Goal: Task Accomplishment & Management: Manage account settings

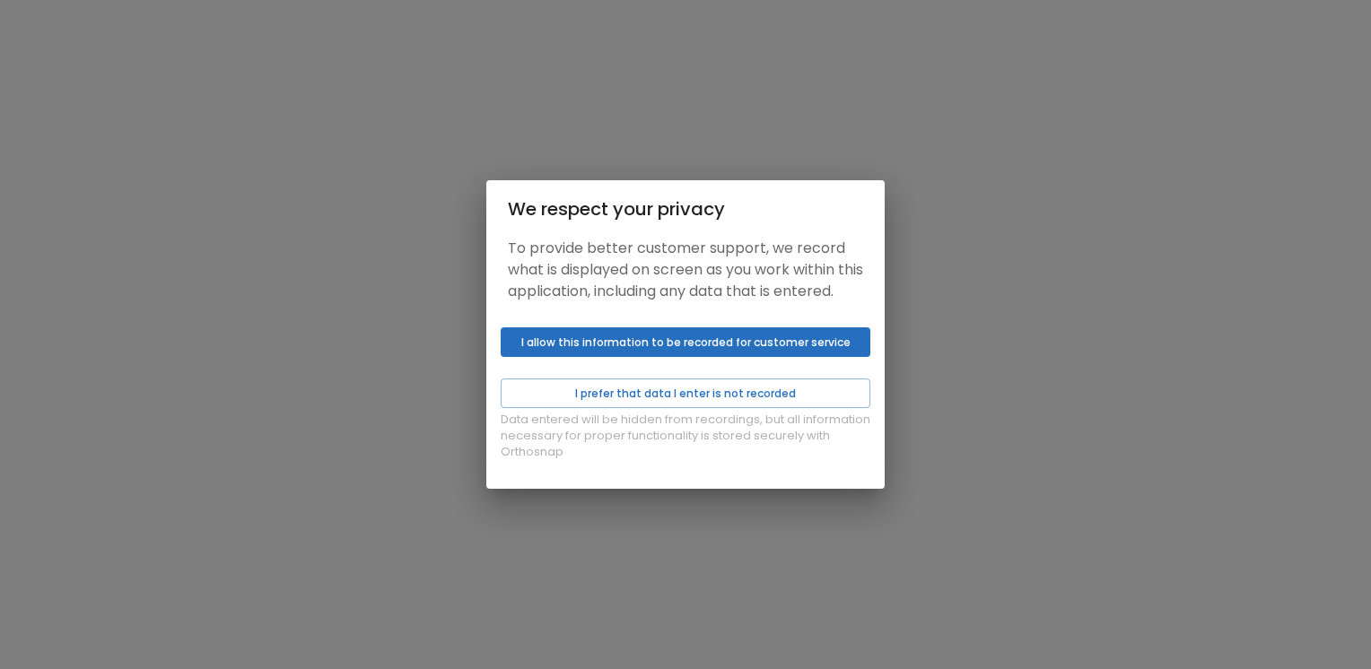
click at [667, 344] on button "I allow this information to be recorded for customer service" at bounding box center [686, 342] width 370 height 30
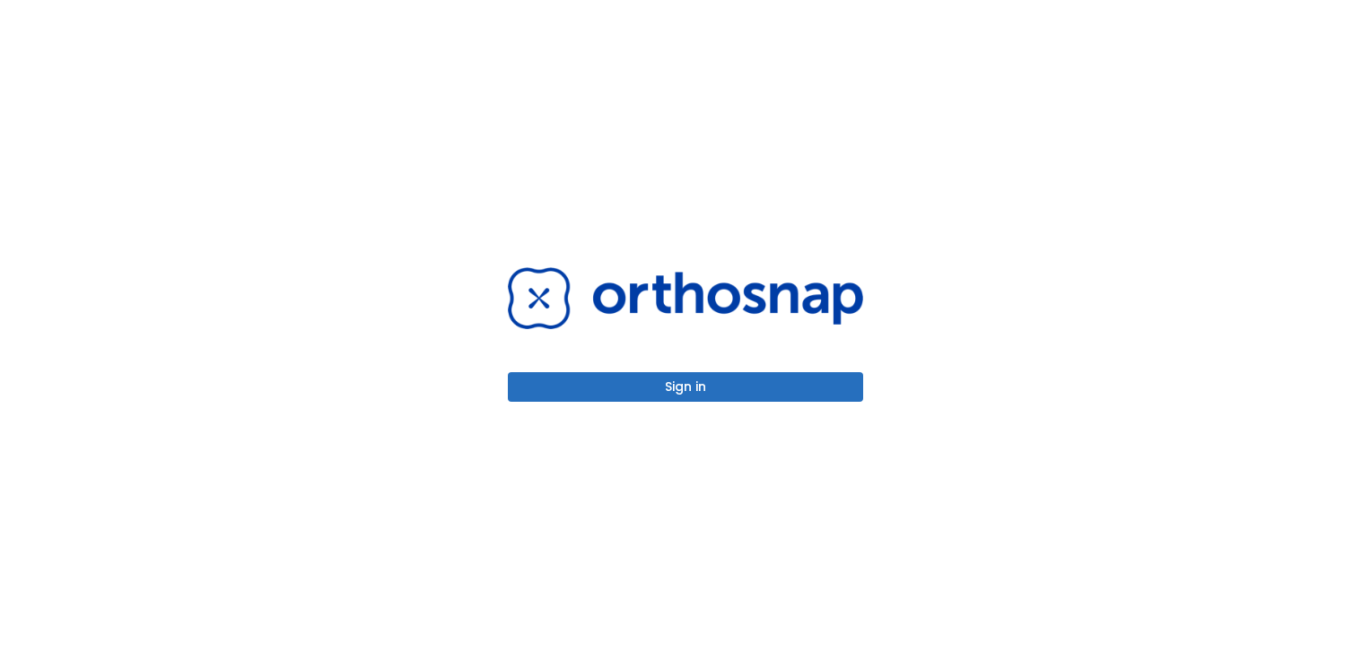
click at [645, 378] on button "Sign in" at bounding box center [685, 387] width 355 height 30
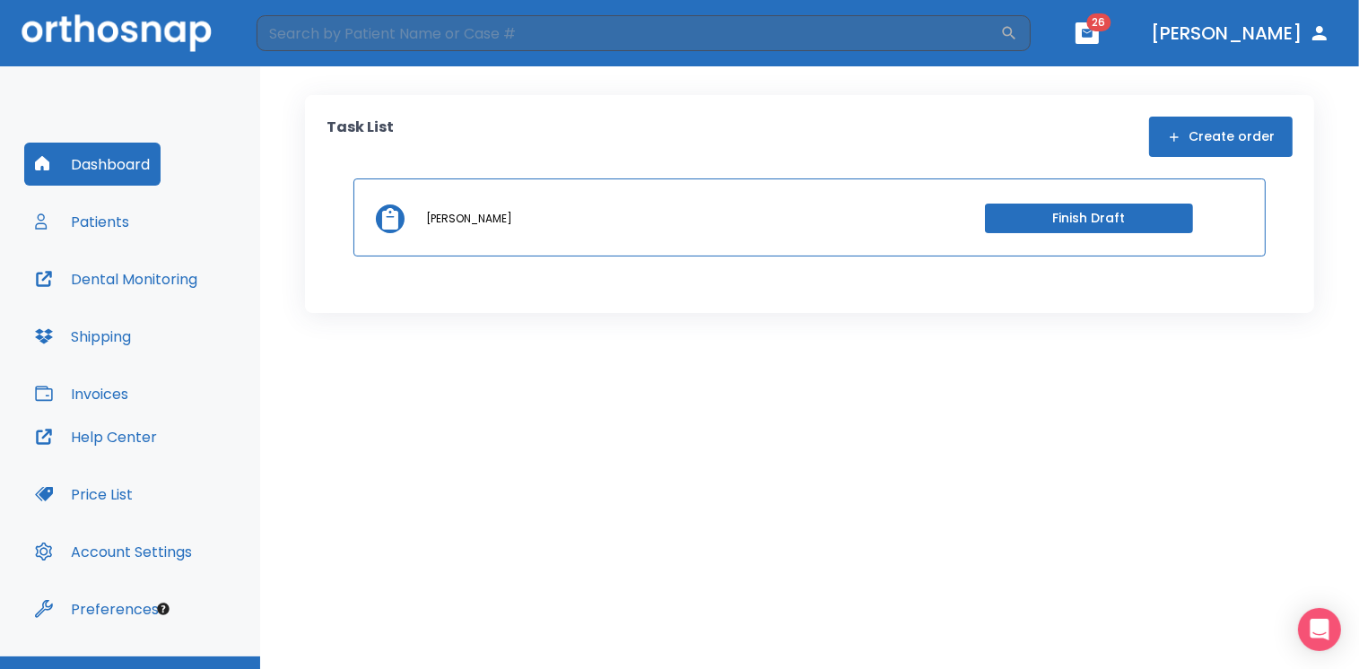
click at [87, 227] on button "Patients" at bounding box center [82, 221] width 116 height 43
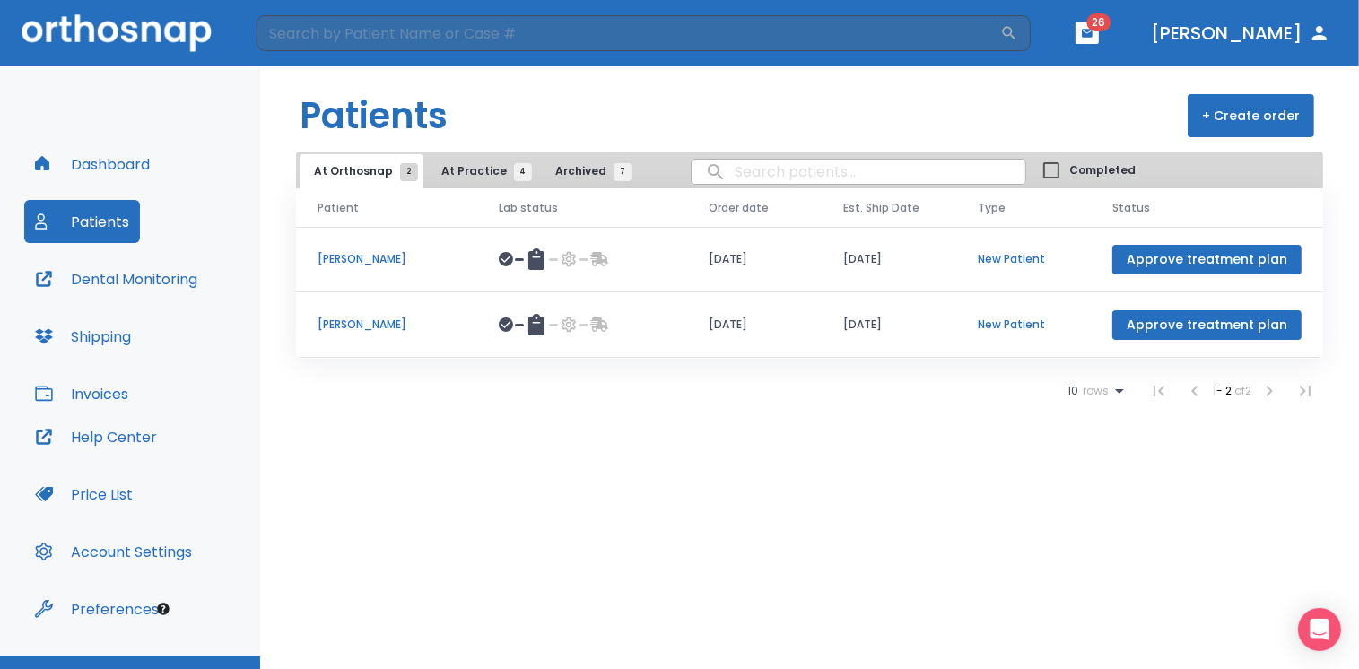
click at [465, 172] on span "At Practice 4" at bounding box center [482, 171] width 82 height 16
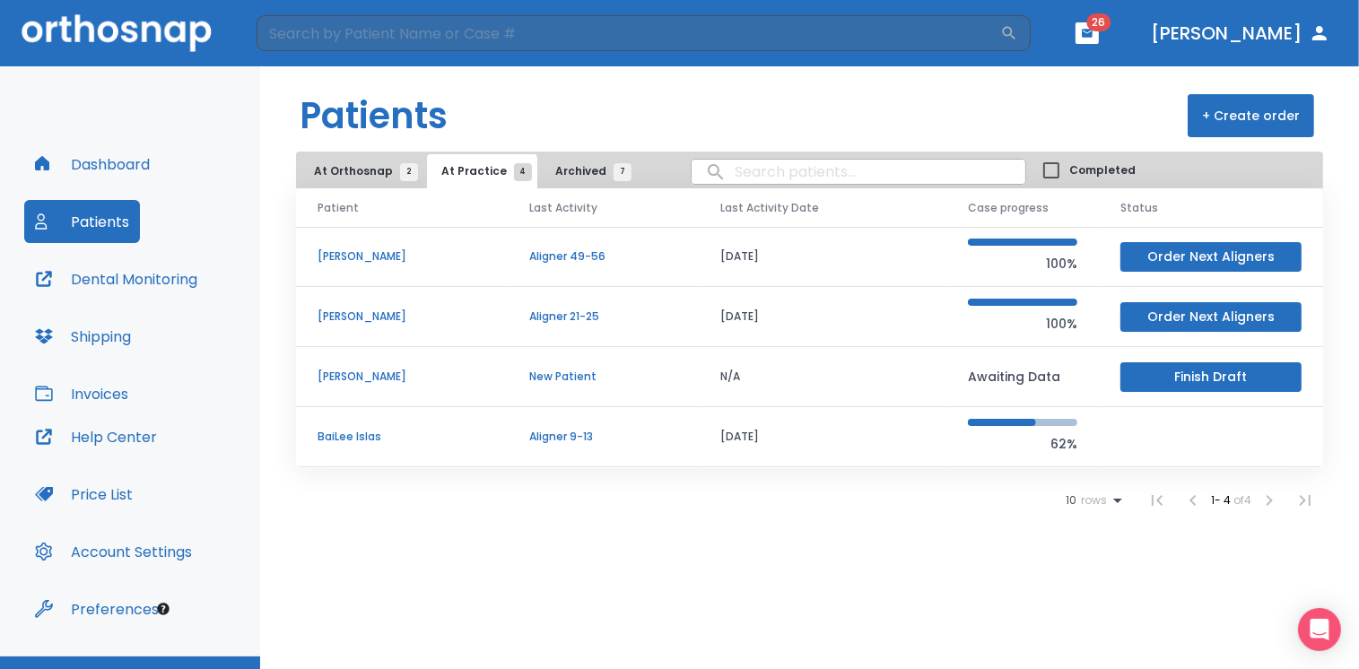
drag, startPoint x: 560, startPoint y: 173, endPoint x: 565, endPoint y: 184, distance: 12.0
click at [561, 173] on span "Archived 7" at bounding box center [588, 171] width 67 height 16
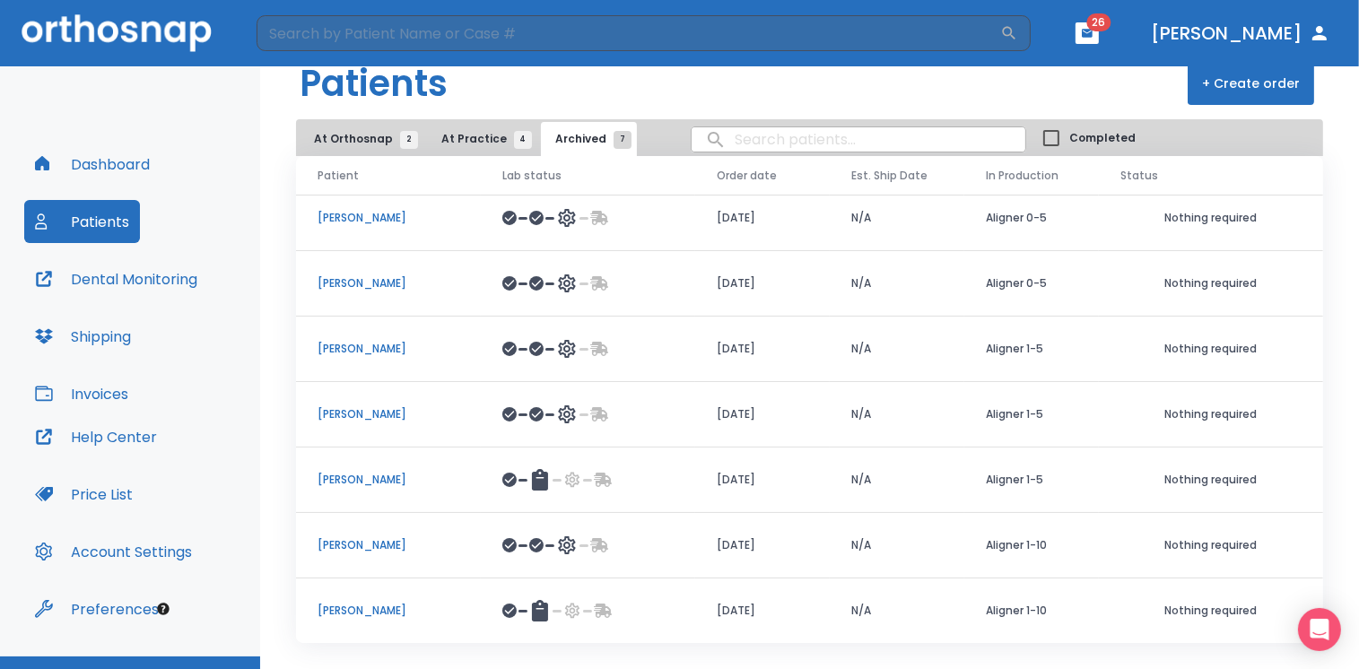
scroll to position [57, 0]
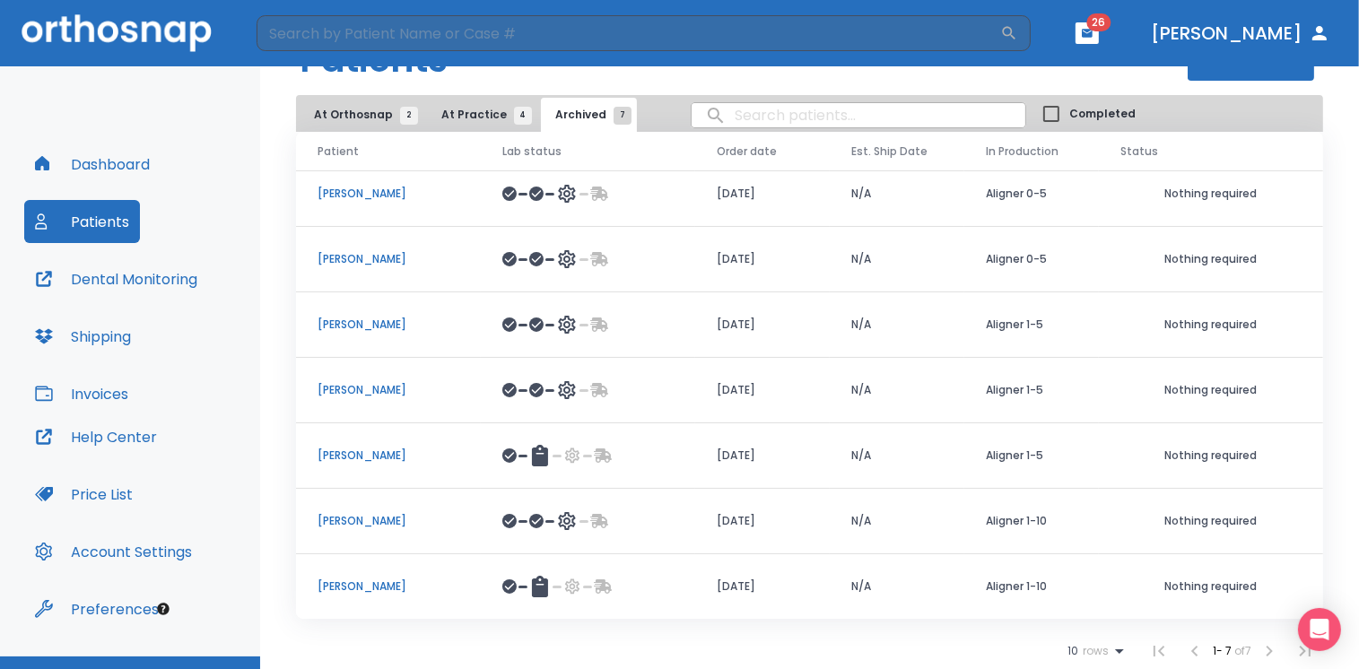
click at [401, 516] on p "[PERSON_NAME]" at bounding box center [389, 521] width 142 height 16
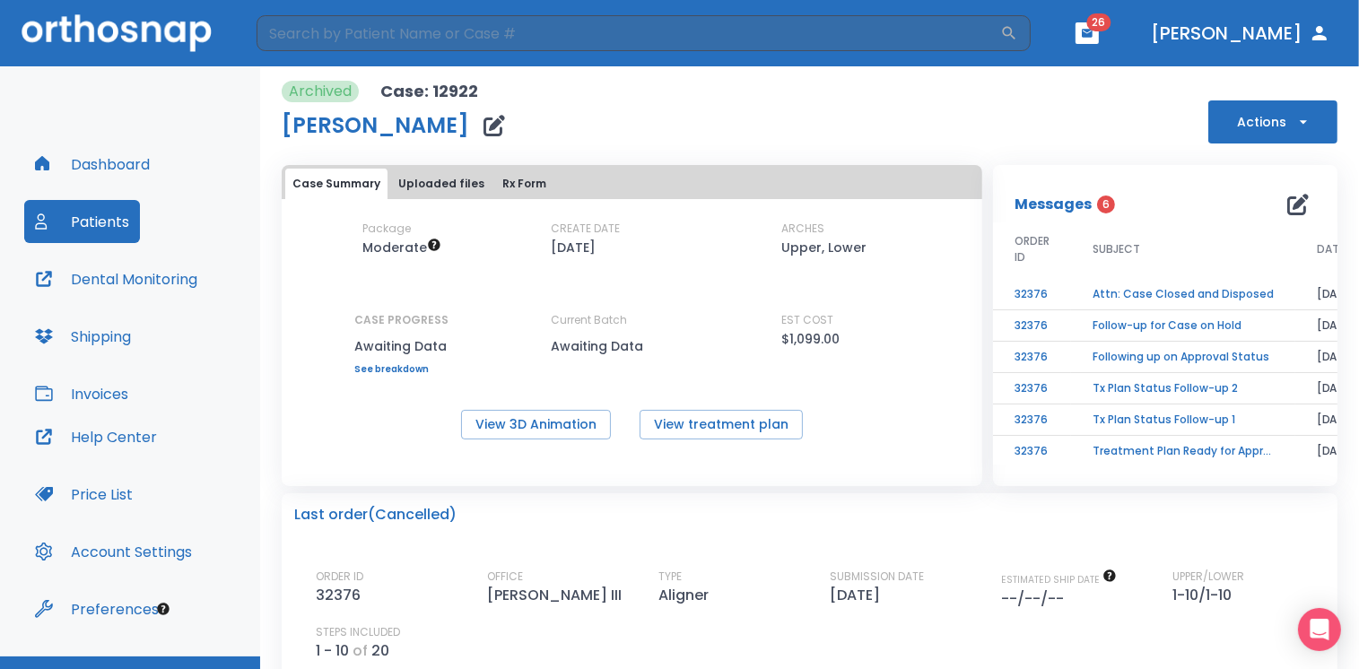
click at [497, 123] on icon "button" at bounding box center [495, 126] width 22 height 22
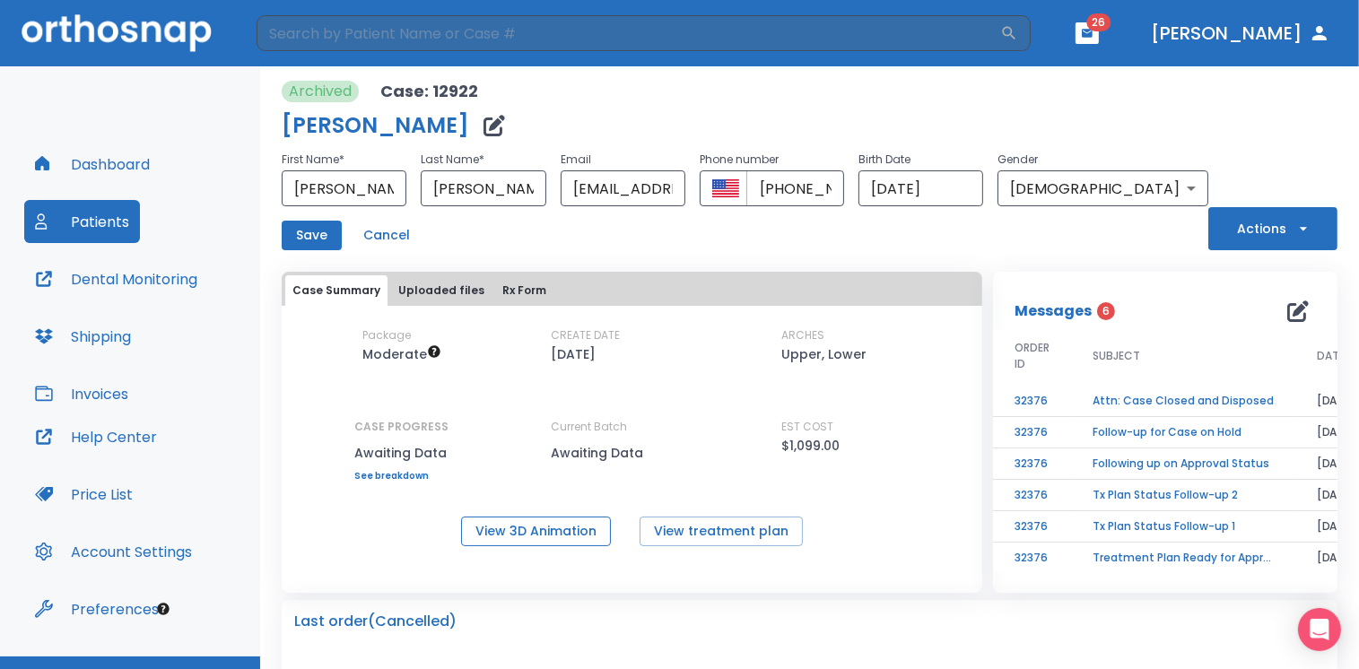
click at [551, 531] on button "View 3D Animation" at bounding box center [536, 532] width 150 height 30
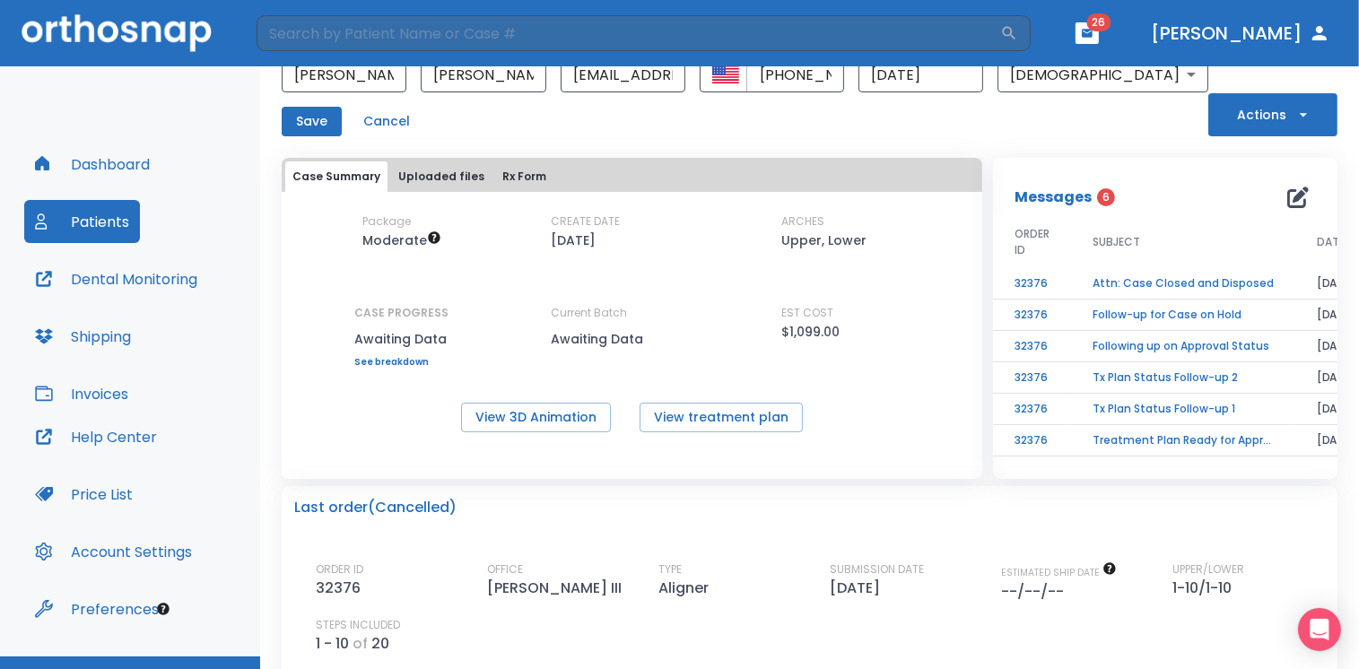
scroll to position [140, 0]
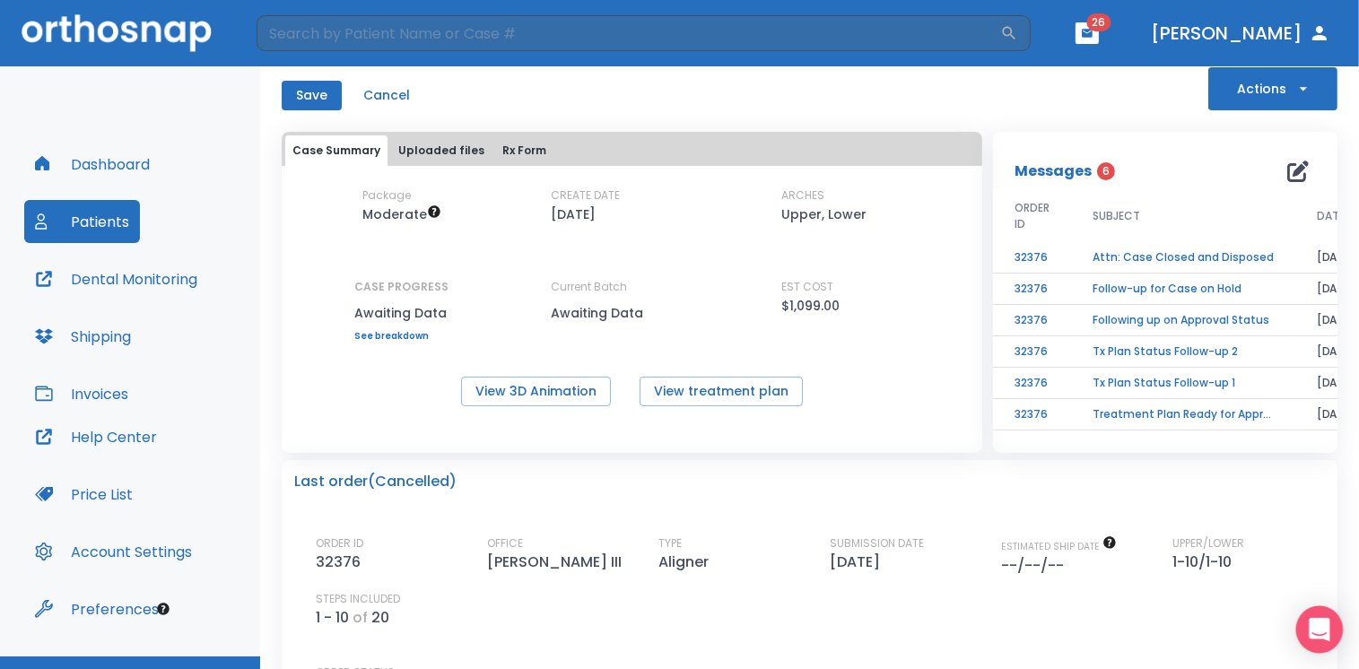
click at [1320, 634] on icon "Open Intercom Messenger" at bounding box center [1319, 629] width 23 height 23
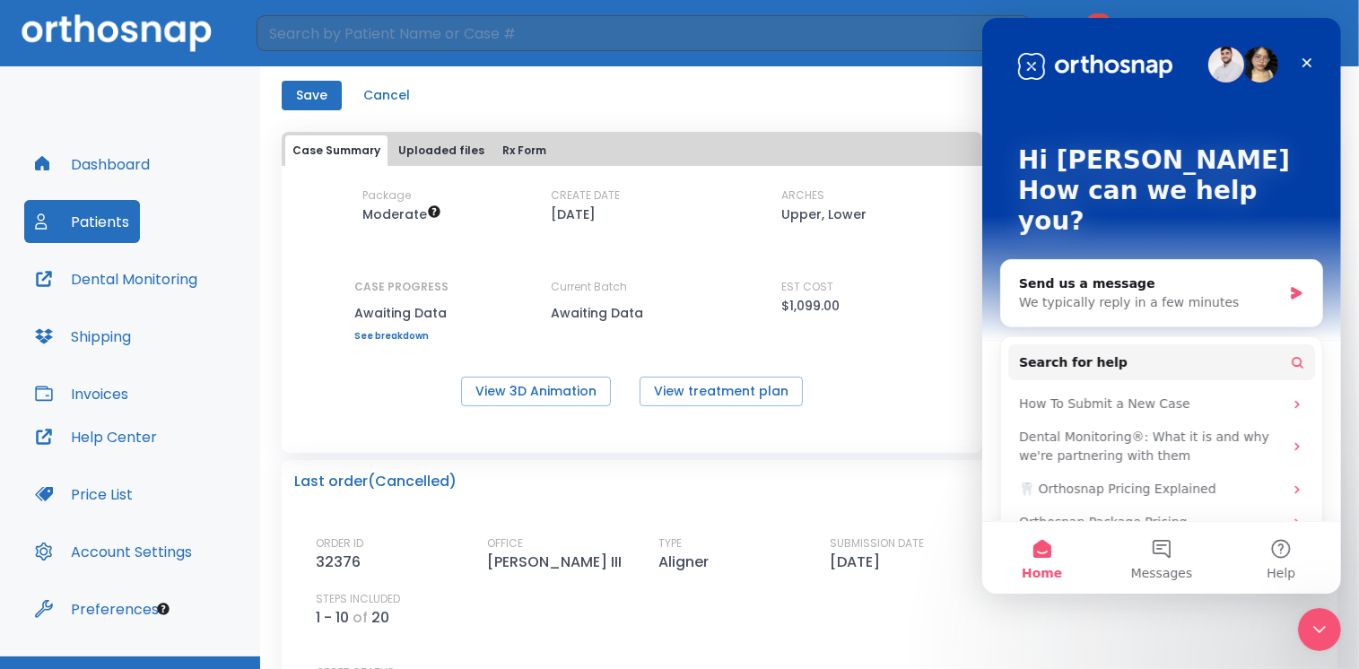
scroll to position [0, 0]
click at [1157, 293] on div "We typically reply in a few minutes" at bounding box center [1149, 302] width 263 height 19
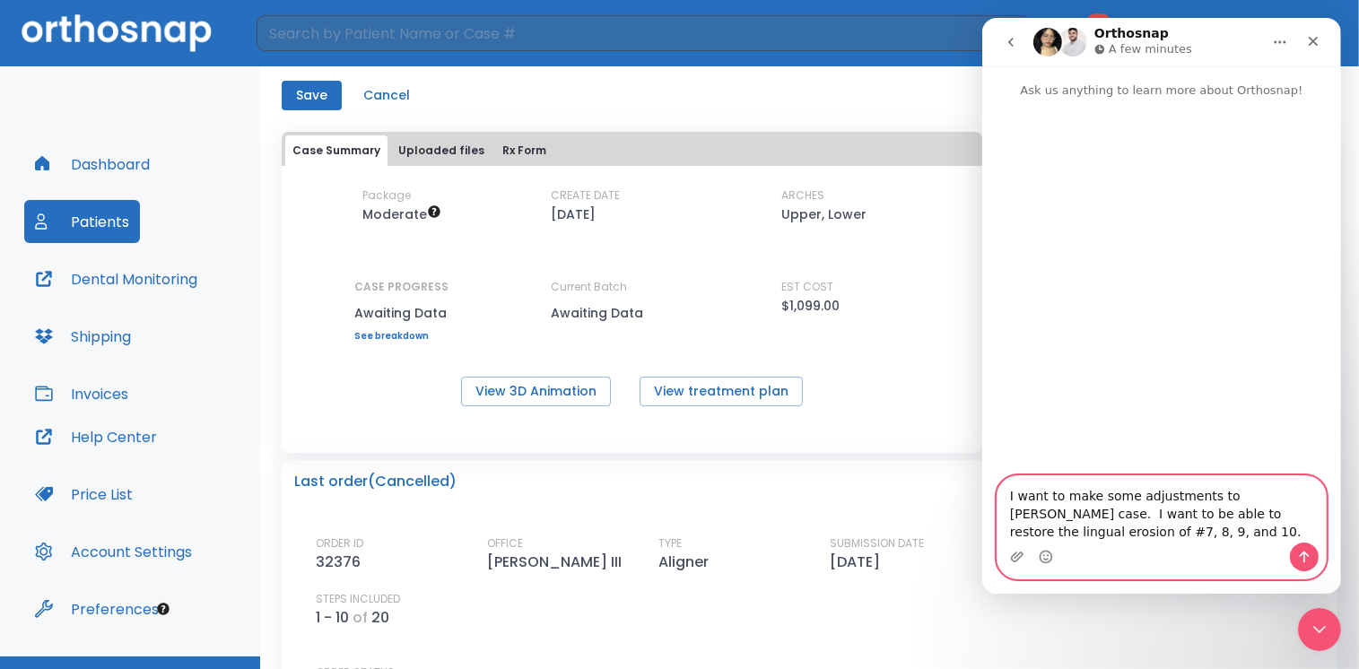
type textarea "I want to make some adjustments to [PERSON_NAME] case. I want to be able to res…"
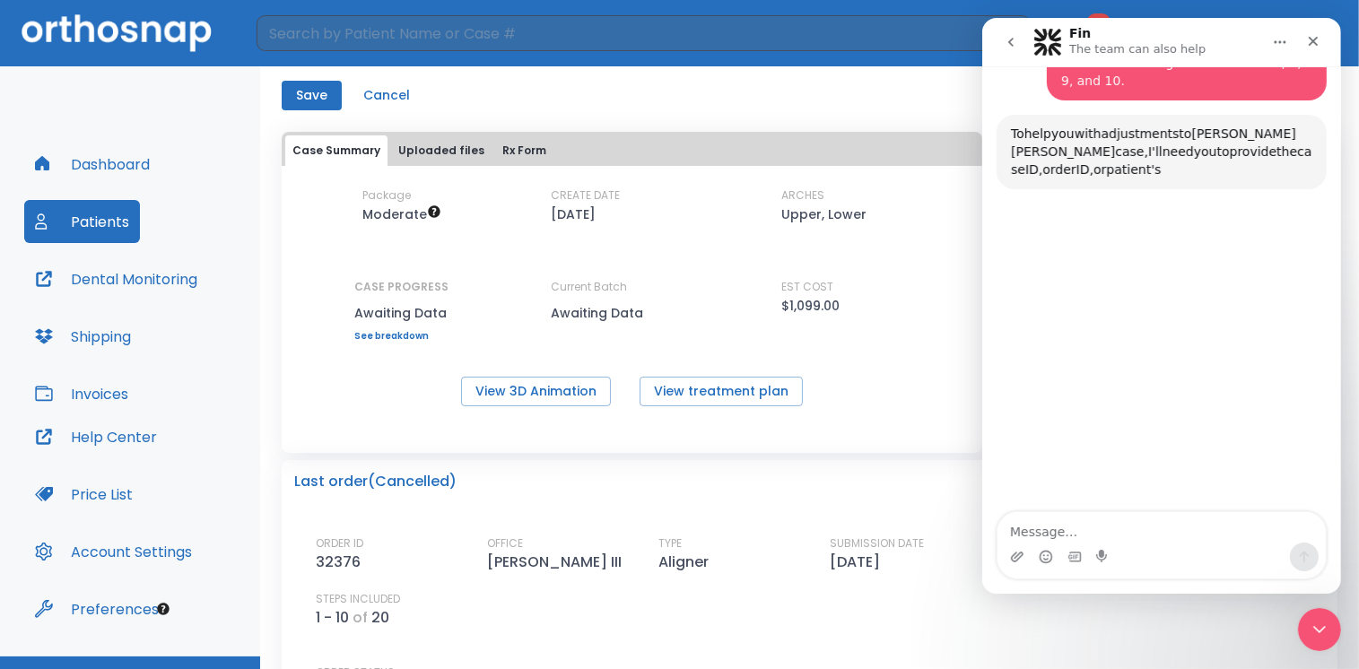
scroll to position [129, 0]
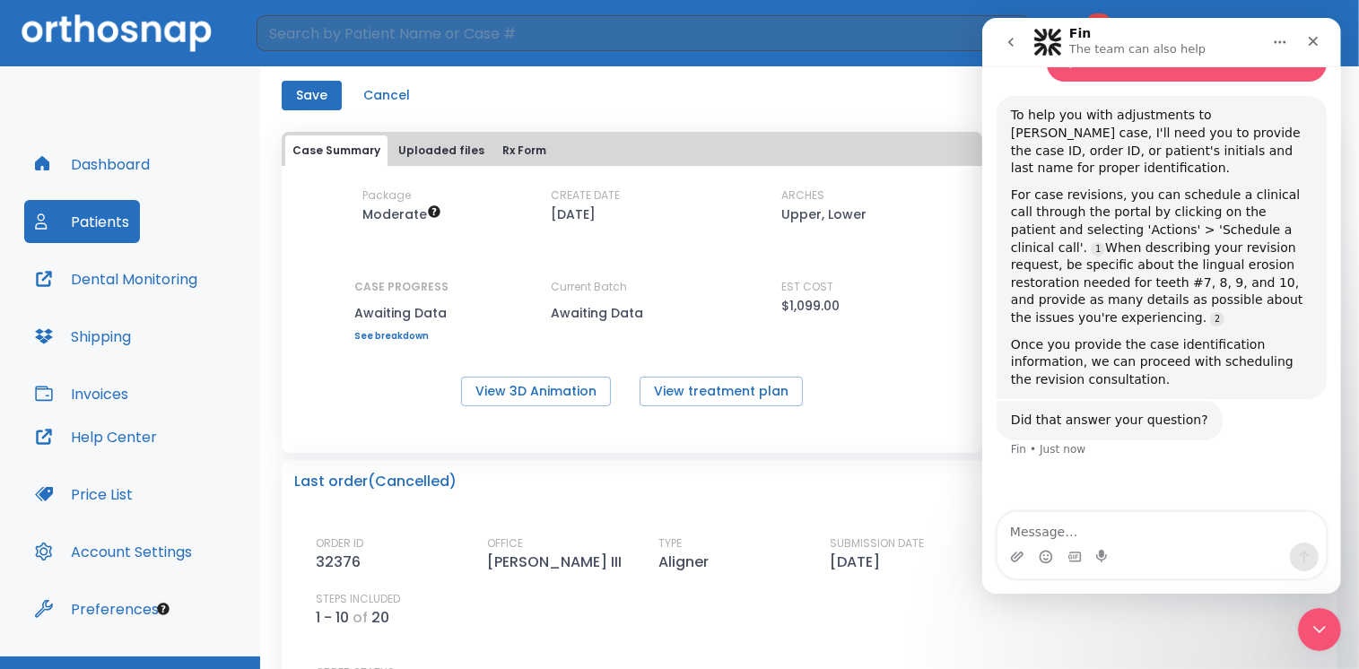
click at [1073, 533] on textarea "Message…" at bounding box center [1161, 527] width 328 height 31
type textarea "32376 is the order Id"
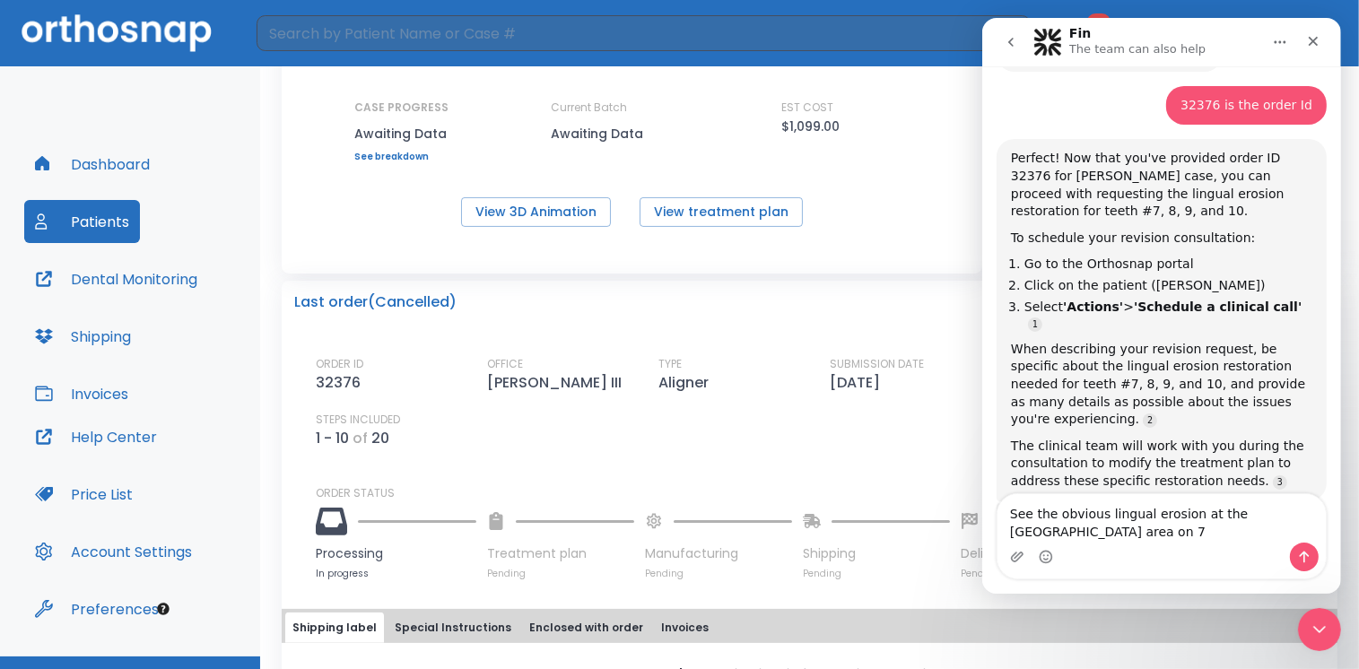
scroll to position [515, 0]
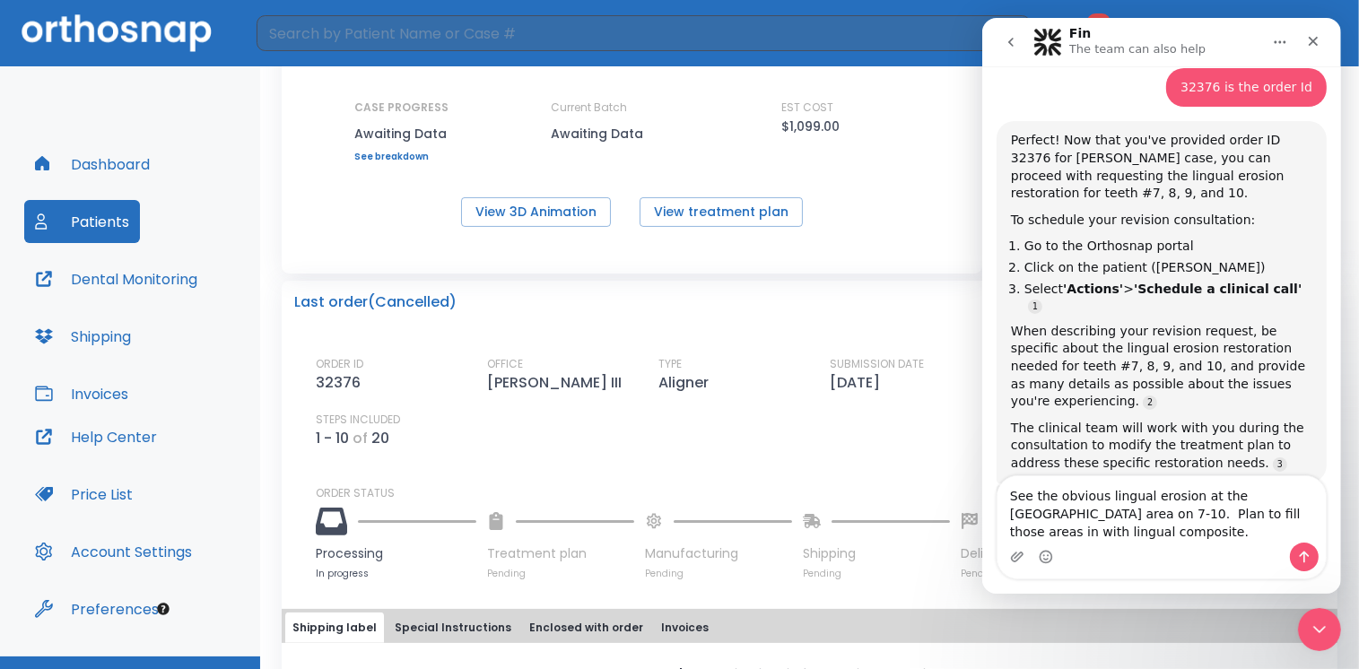
type textarea "See the obvious lingual erosion at the [GEOGRAPHIC_DATA] area on 7-10. Plan to …"
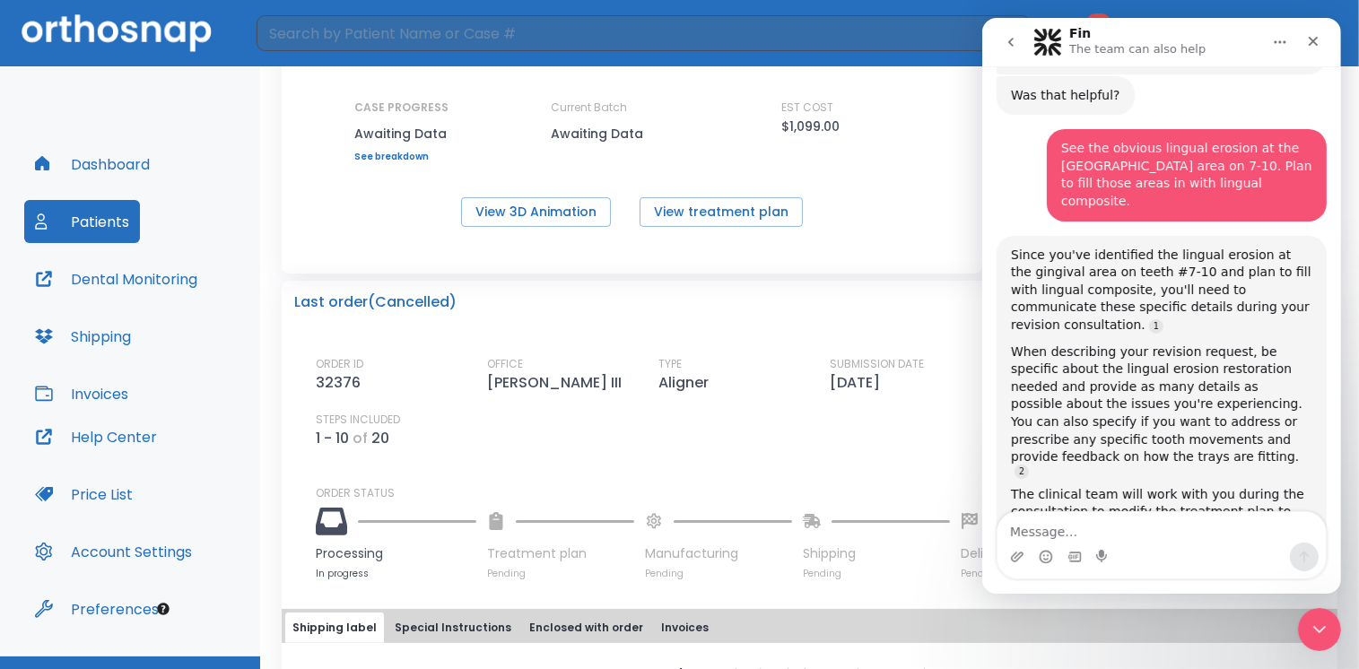
scroll to position [945, 0]
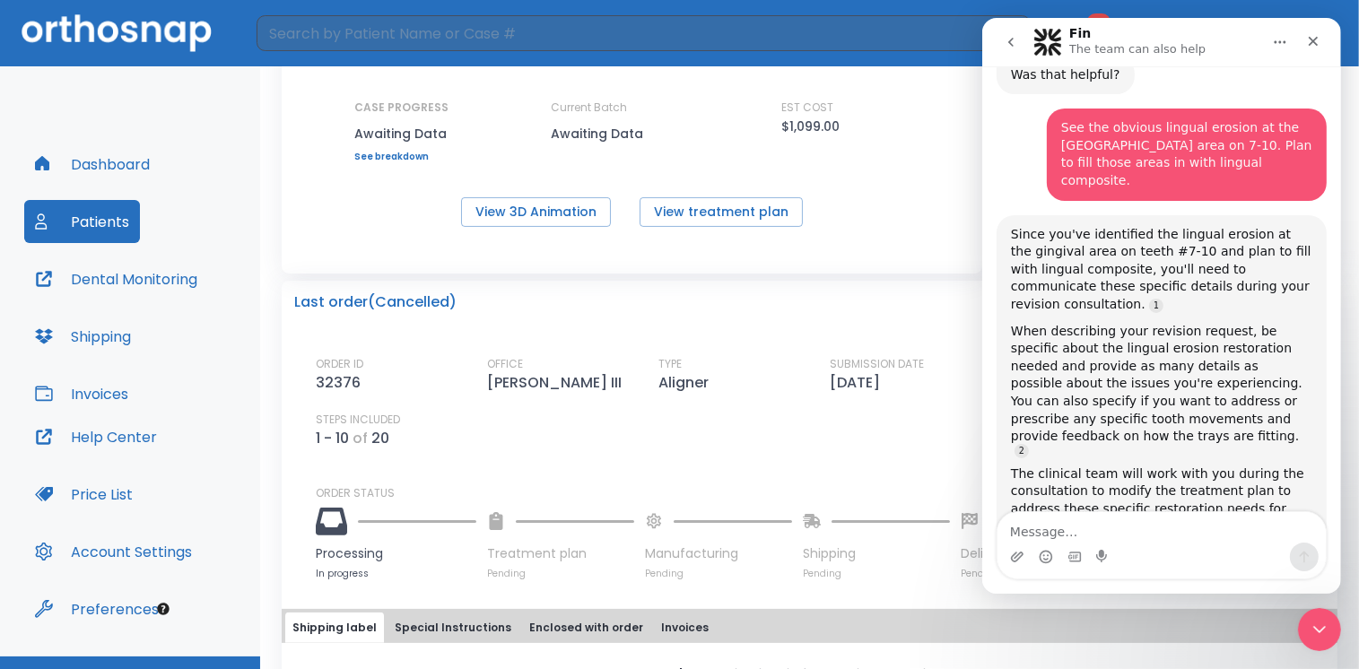
click at [1049, 537] on textarea "Message…" at bounding box center [1161, 527] width 328 height 31
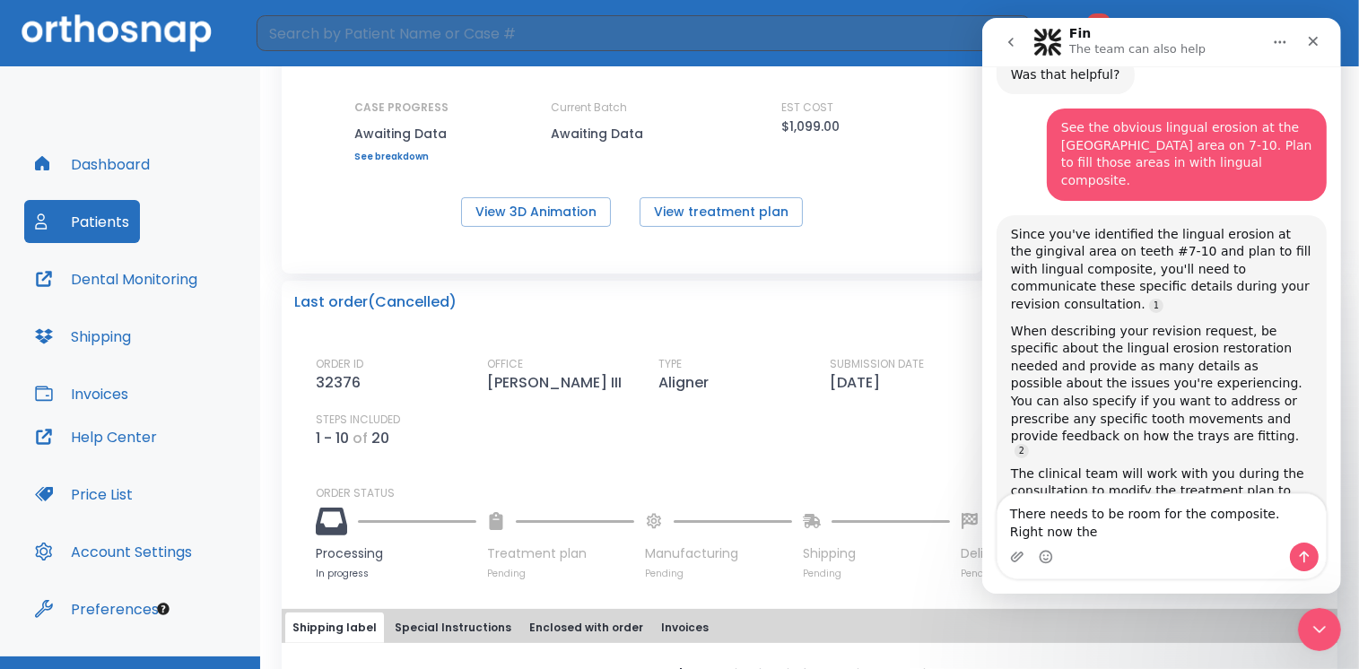
scroll to position [963, 0]
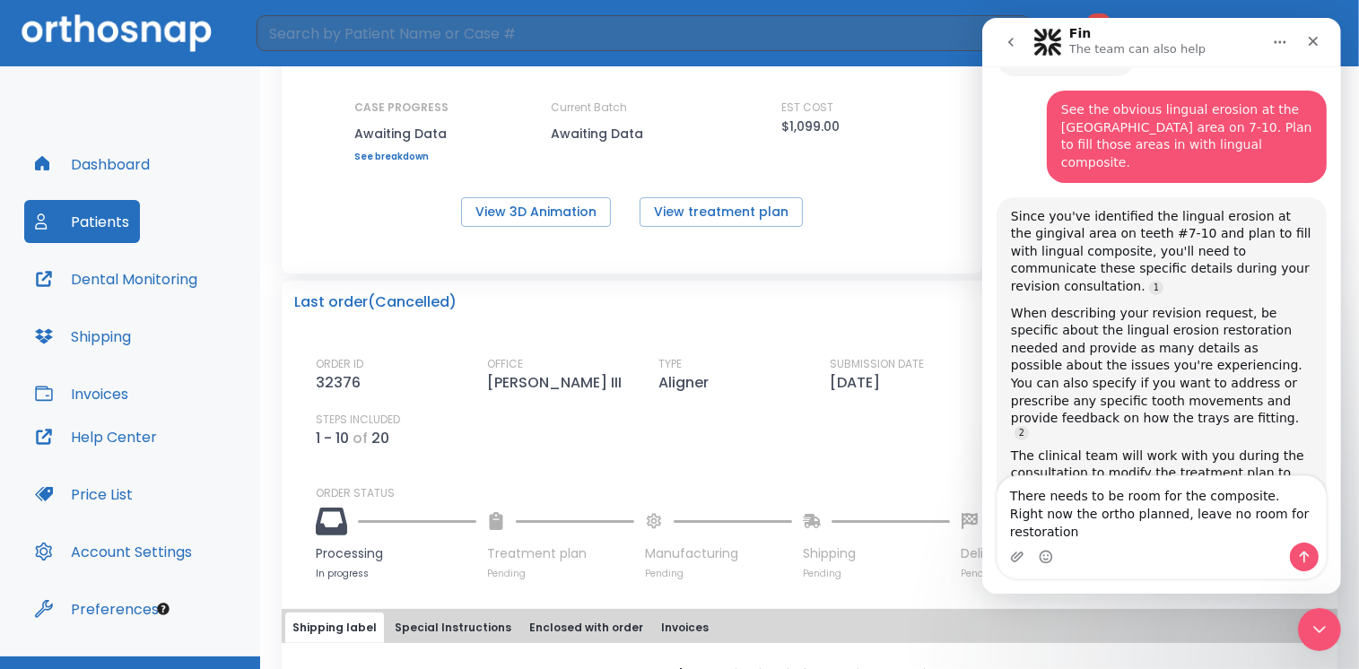
type textarea "There needs to be room for the composite. Right now the ortho planned, leave no…"
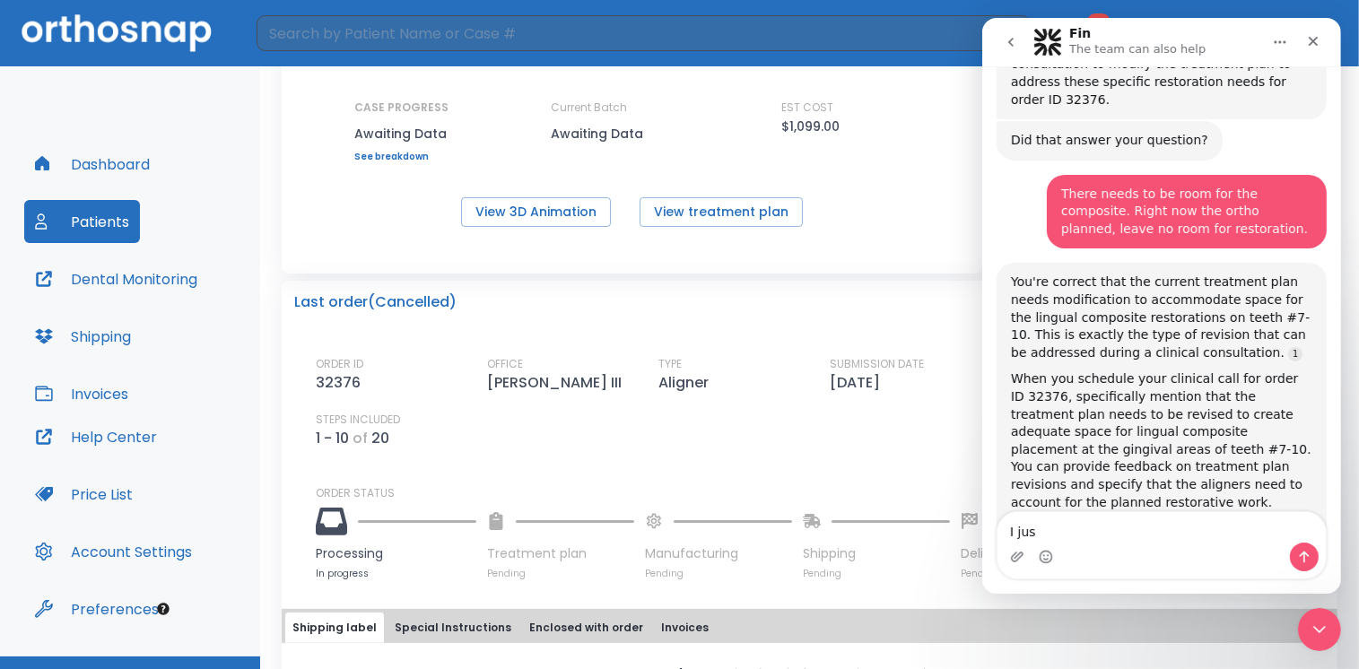
scroll to position [1402, 0]
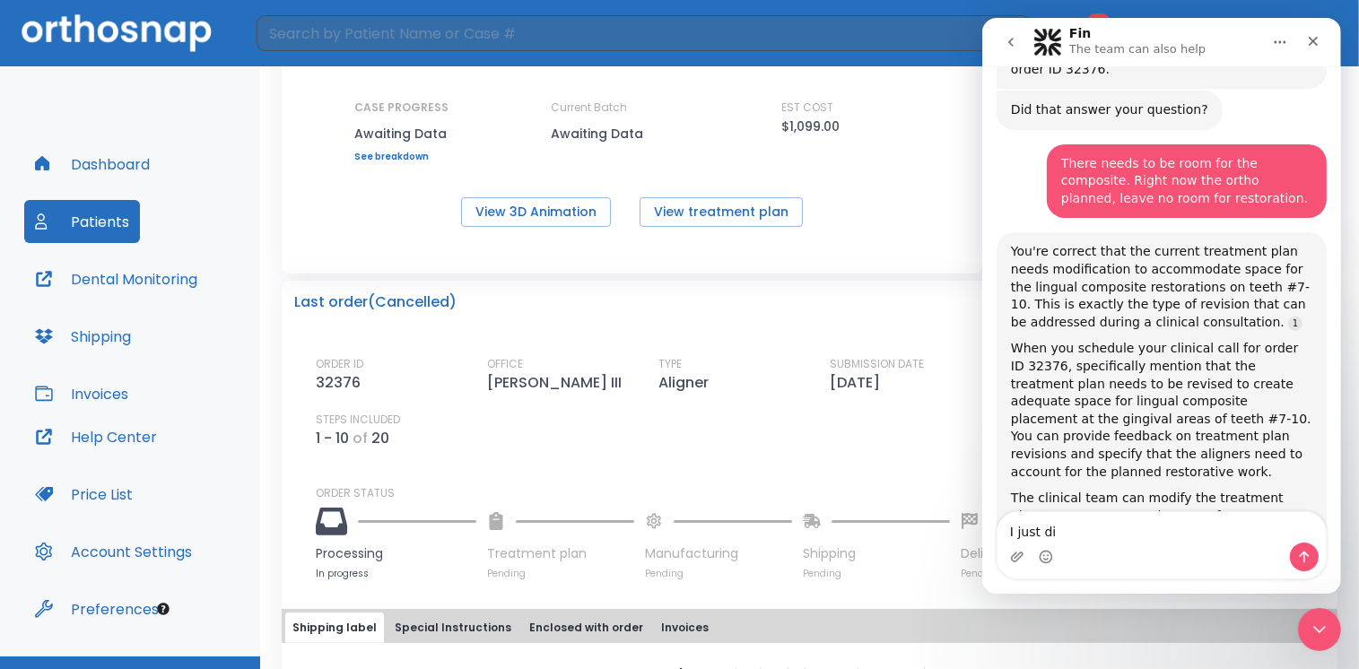
type textarea "I just did"
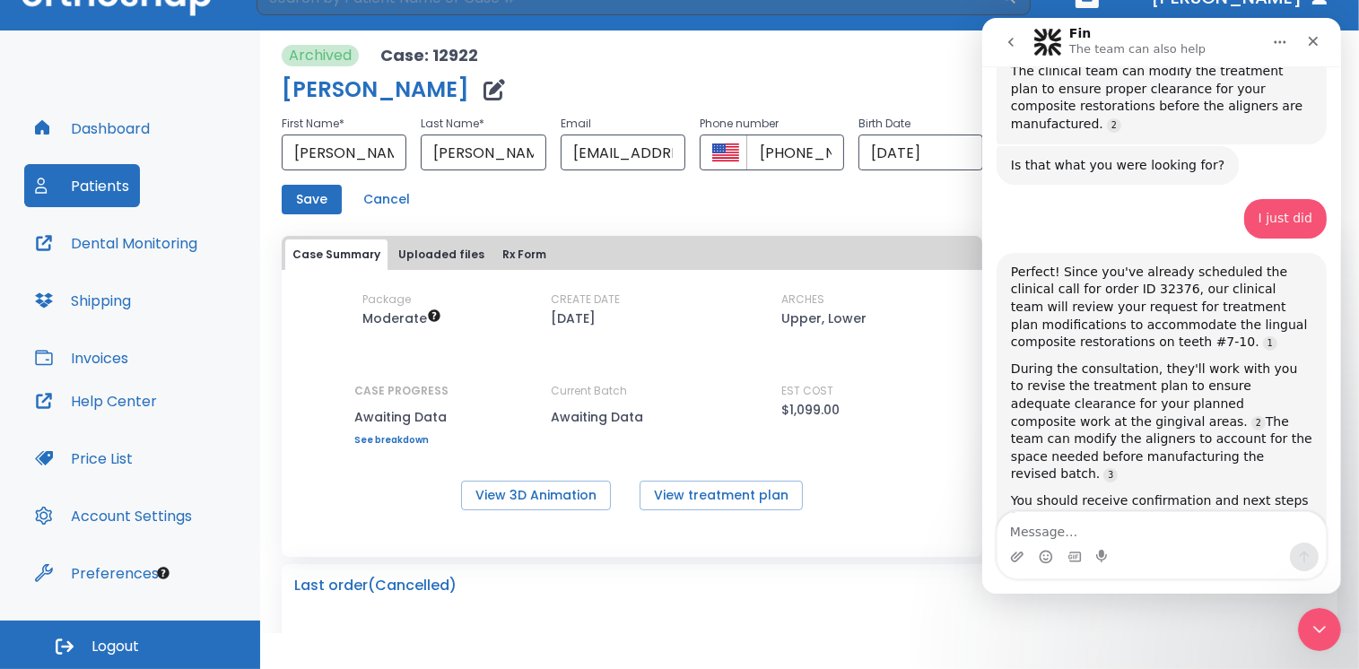
scroll to position [0, 0]
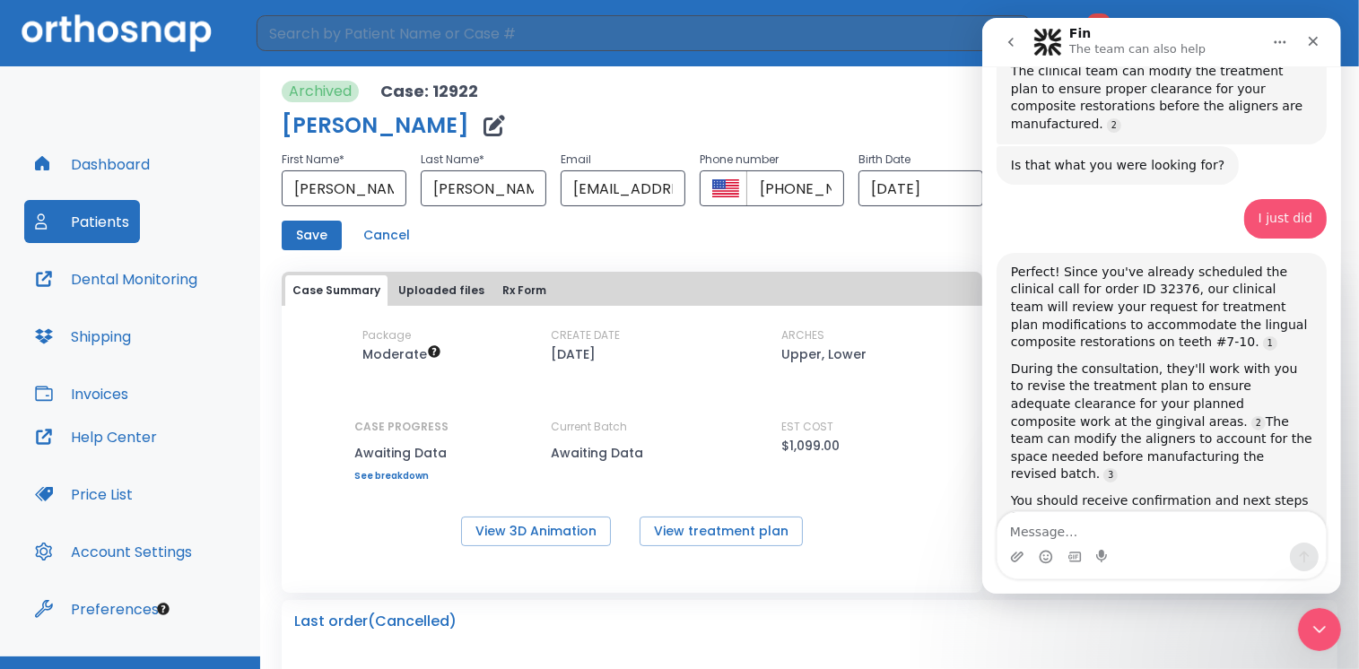
click at [878, 510] on div "Package Moderate CREATE DATE [DATE] ARCHES Upper, Lower CASE PROGRESS Awaiting …" at bounding box center [632, 436] width 701 height 219
click at [1312, 42] on icon "Close" at bounding box center [1313, 42] width 10 height 10
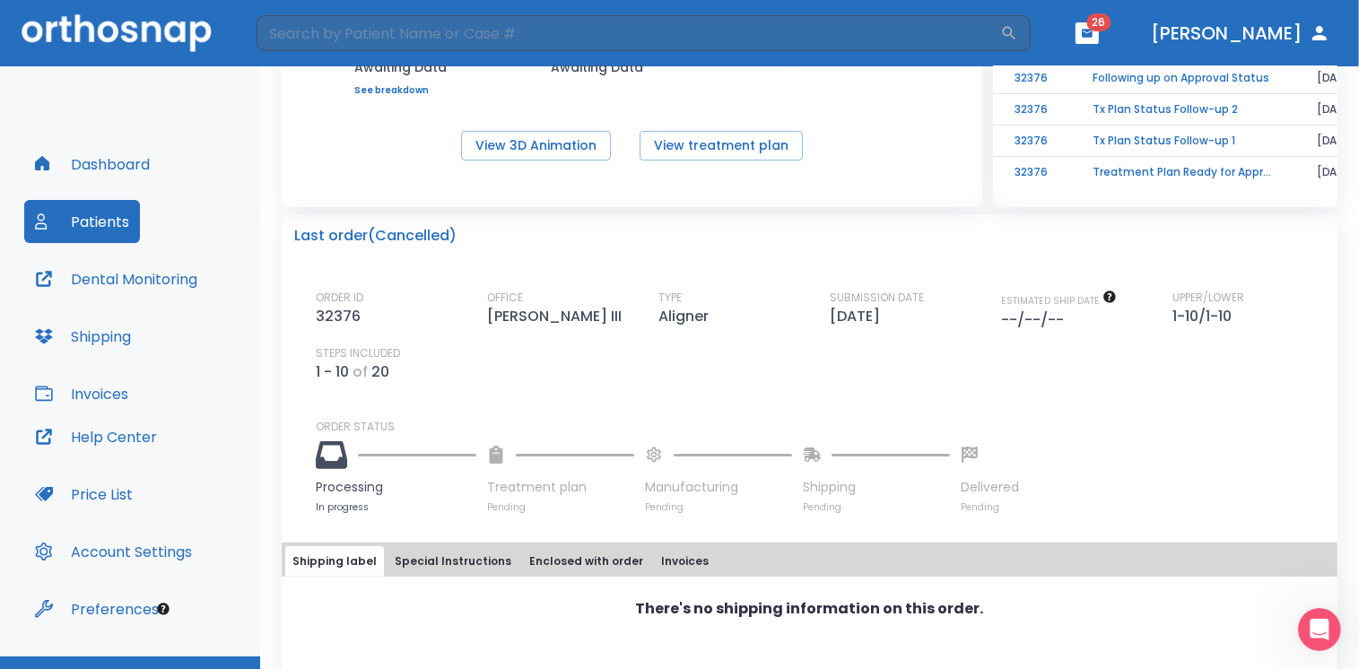
scroll to position [409, 0]
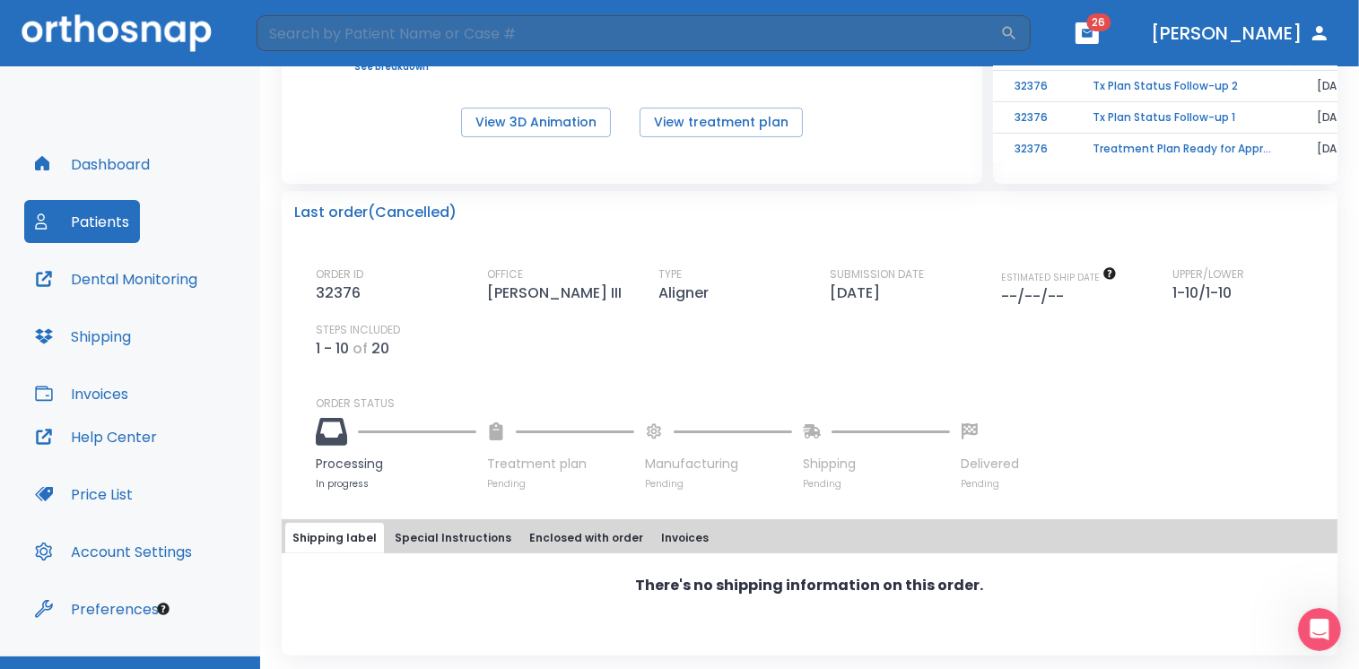
click at [449, 536] on button "Special Instructions" at bounding box center [453, 538] width 131 height 31
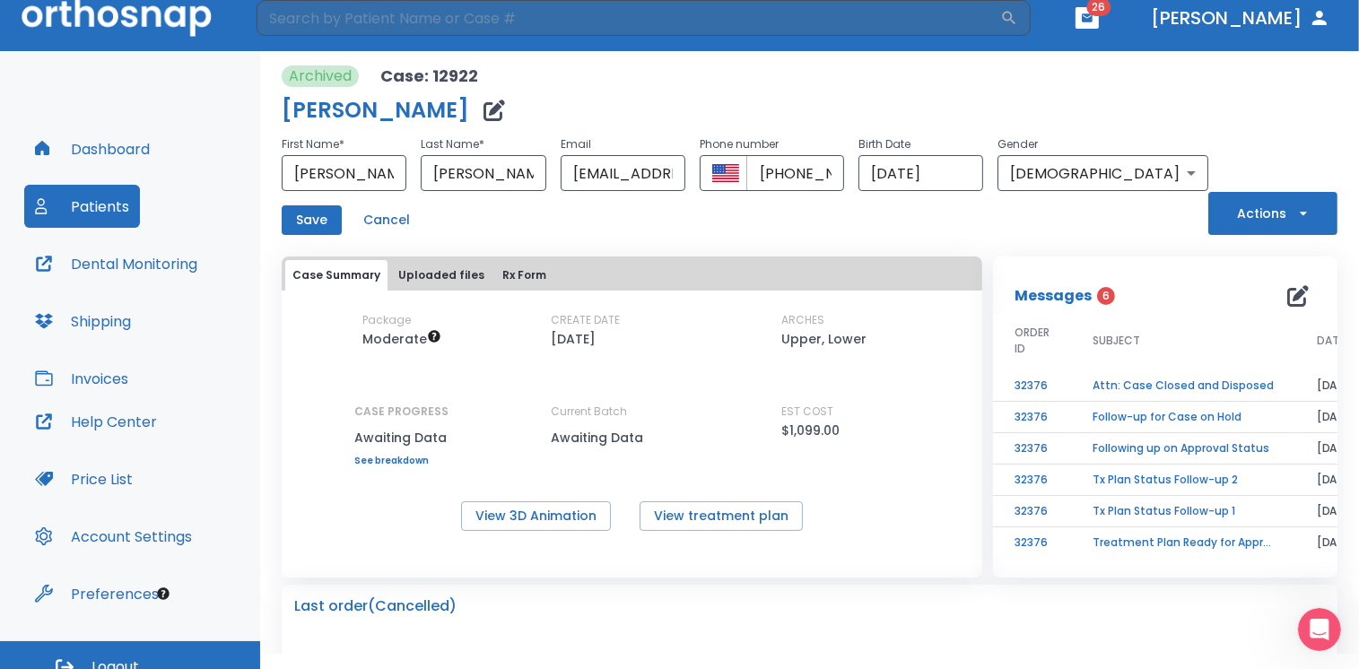
scroll to position [0, 0]
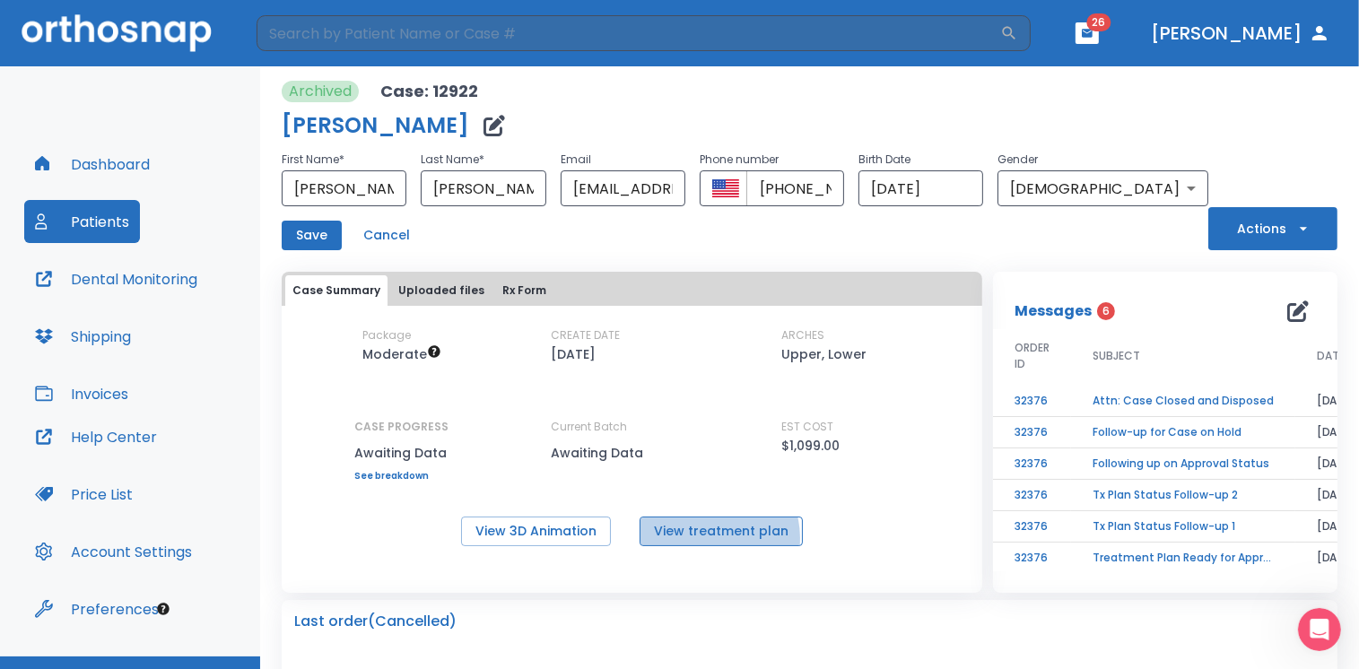
click at [705, 540] on button "View treatment plan" at bounding box center [721, 532] width 163 height 30
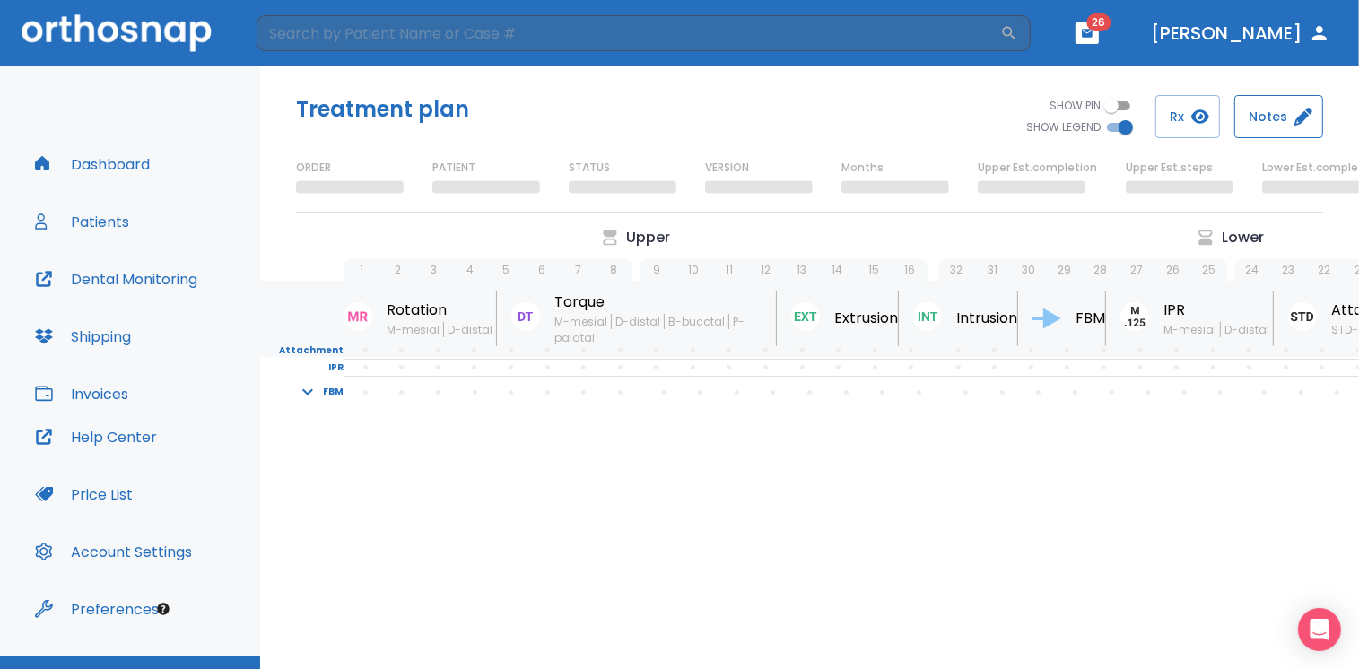
click at [1274, 125] on button "Notes" at bounding box center [1278, 116] width 89 height 43
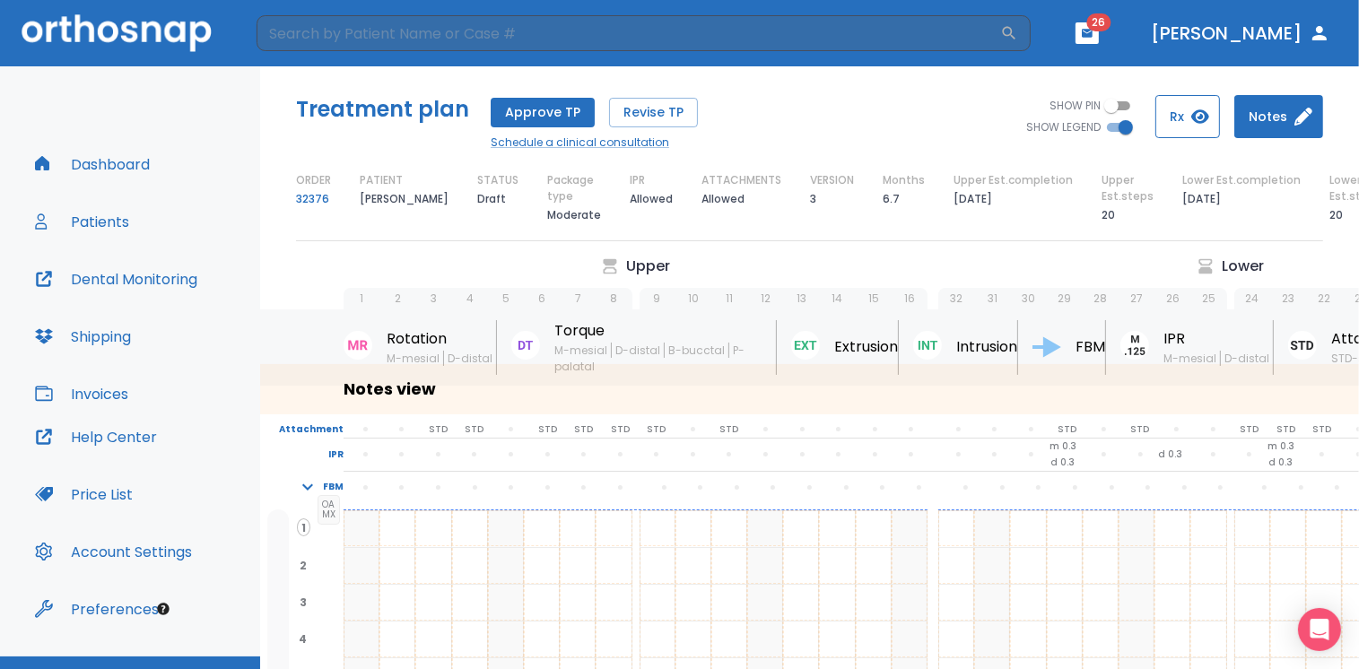
click at [1202, 118] on icon "button" at bounding box center [1200, 116] width 18 height 14
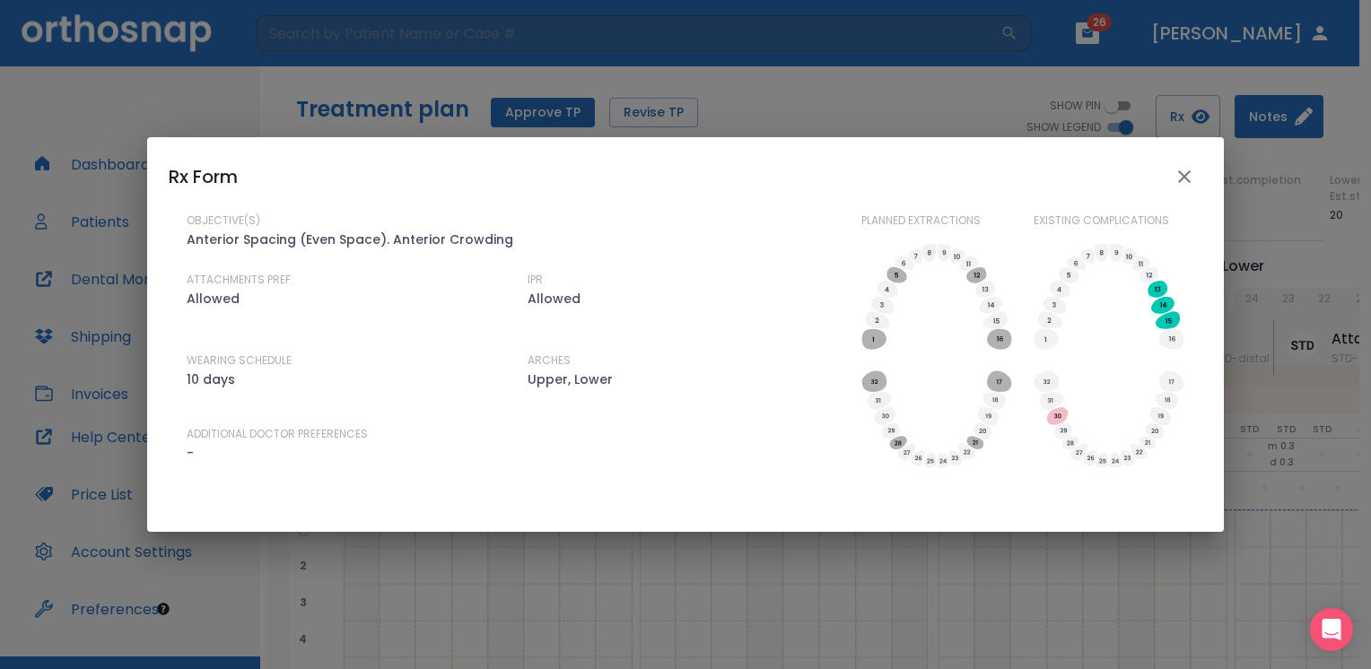
click at [1185, 173] on icon "close" at bounding box center [1184, 177] width 22 height 22
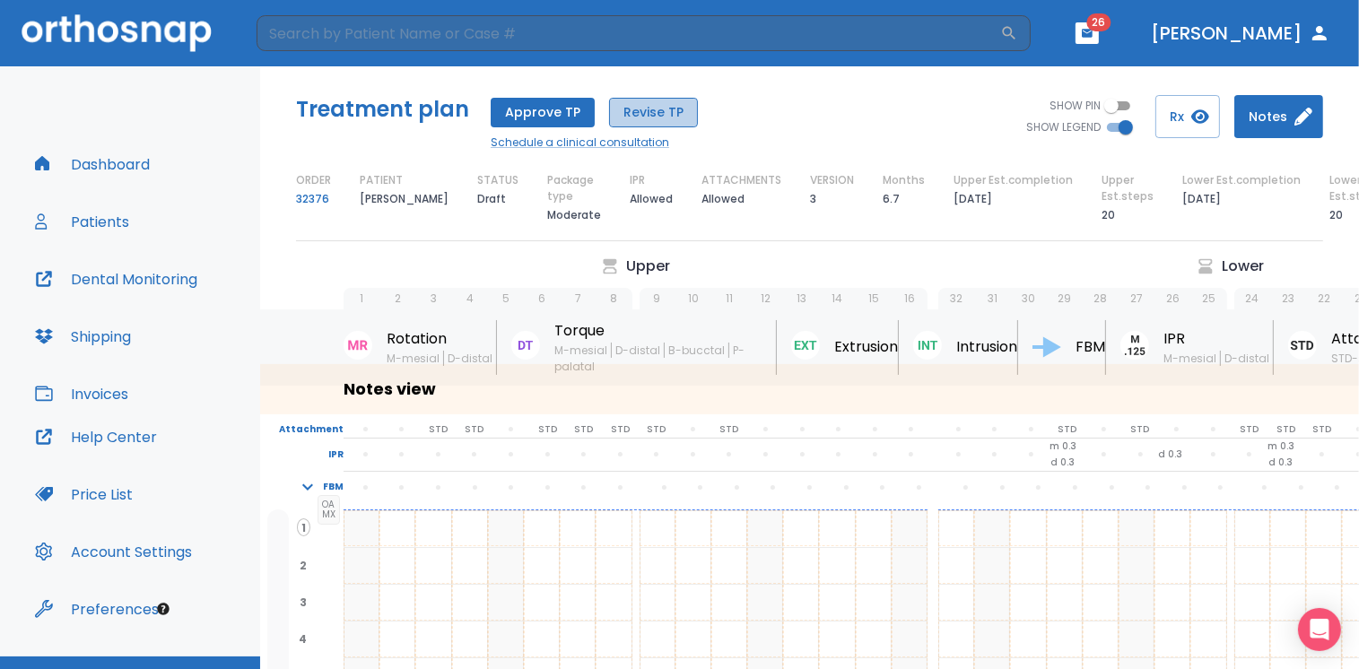
click at [649, 113] on button "Revise TP" at bounding box center [653, 113] width 89 height 30
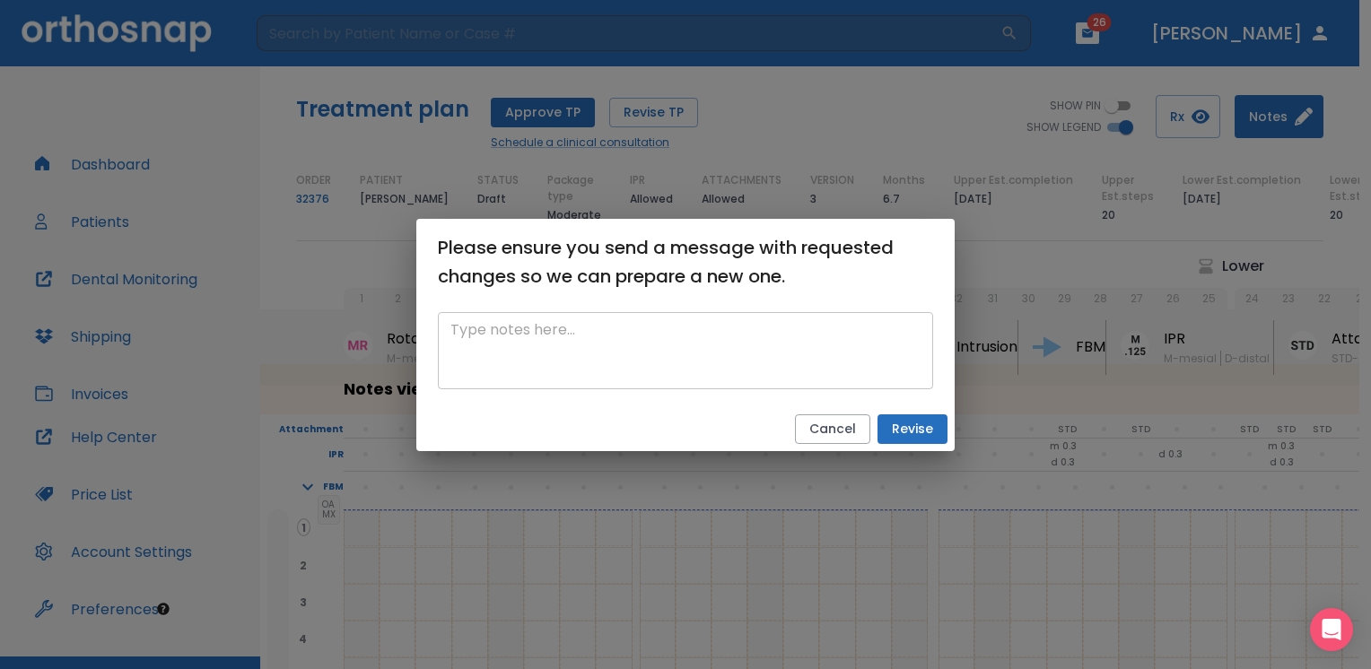
click at [542, 324] on textarea at bounding box center [685, 350] width 470 height 62
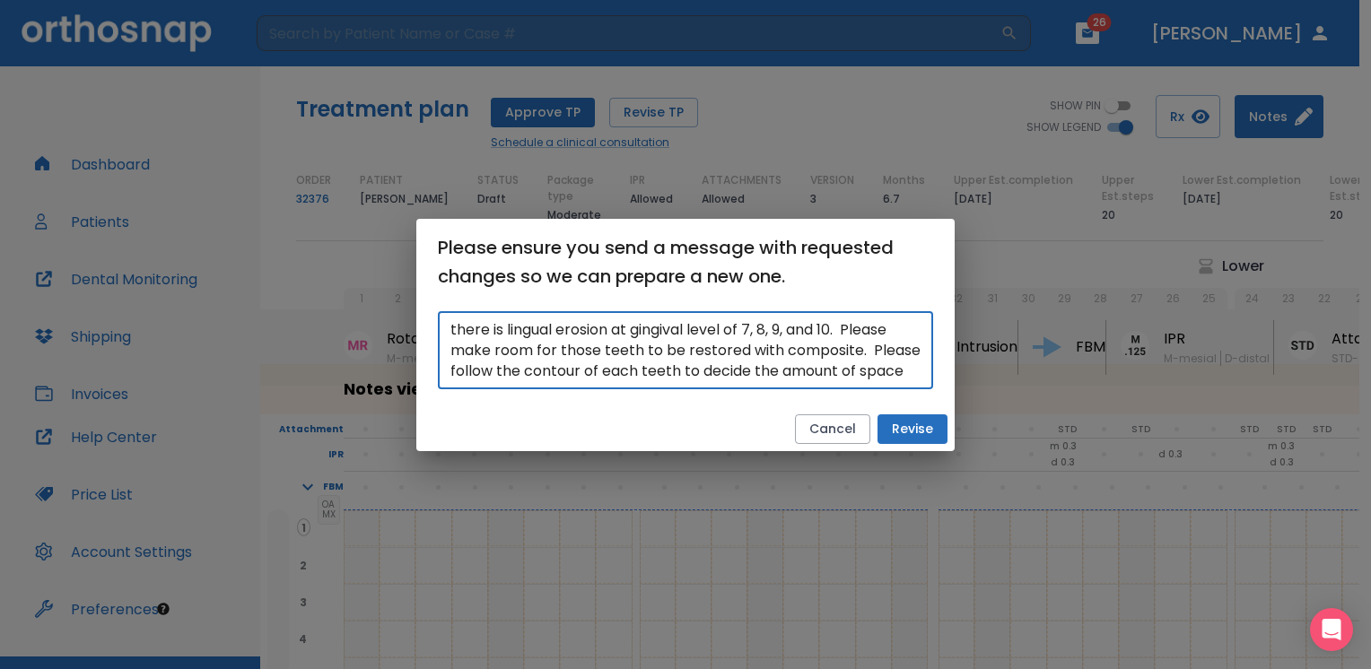
scroll to position [20, 0]
type textarea "there is lingual erosion at gingival level of 7, 8, 9, and 10. Please make room…"
drag, startPoint x: 911, startPoint y: 432, endPoint x: 909, endPoint y: 448, distance: 15.5
click at [911, 432] on button "Revise" at bounding box center [912, 429] width 70 height 30
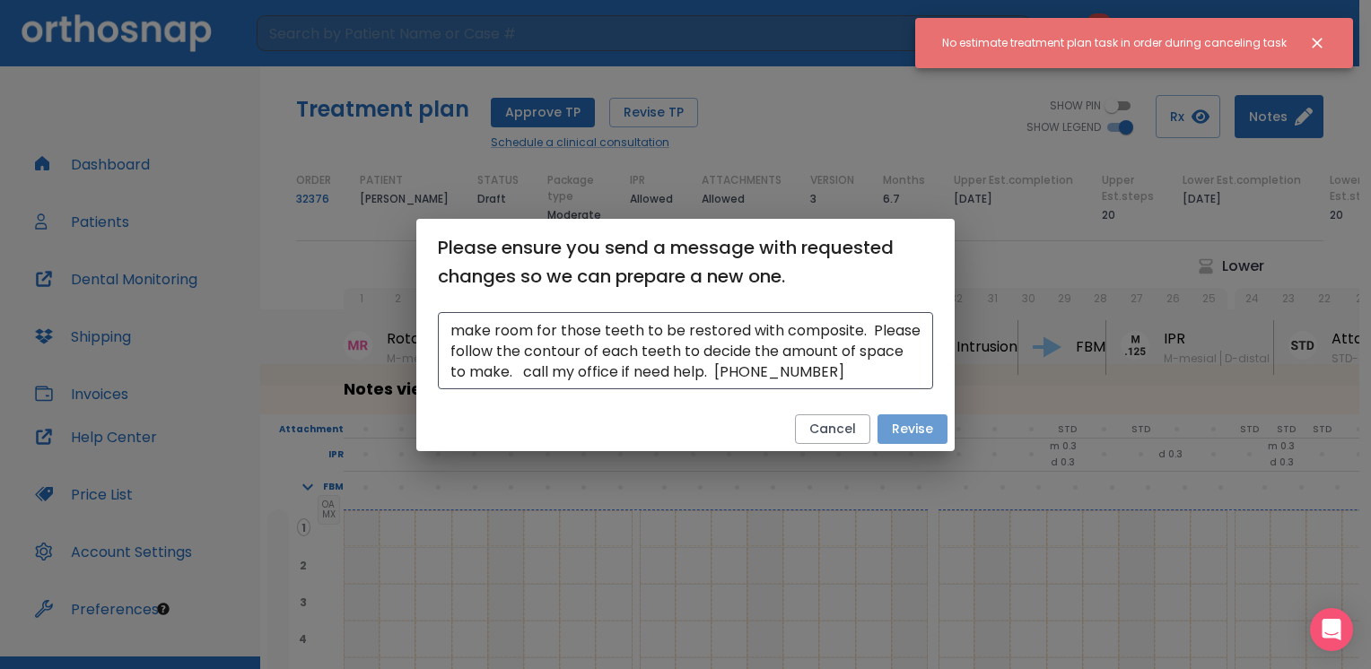
click at [903, 425] on button "Revise" at bounding box center [912, 429] width 70 height 30
click at [1315, 31] on button "Close notification" at bounding box center [1317, 43] width 32 height 32
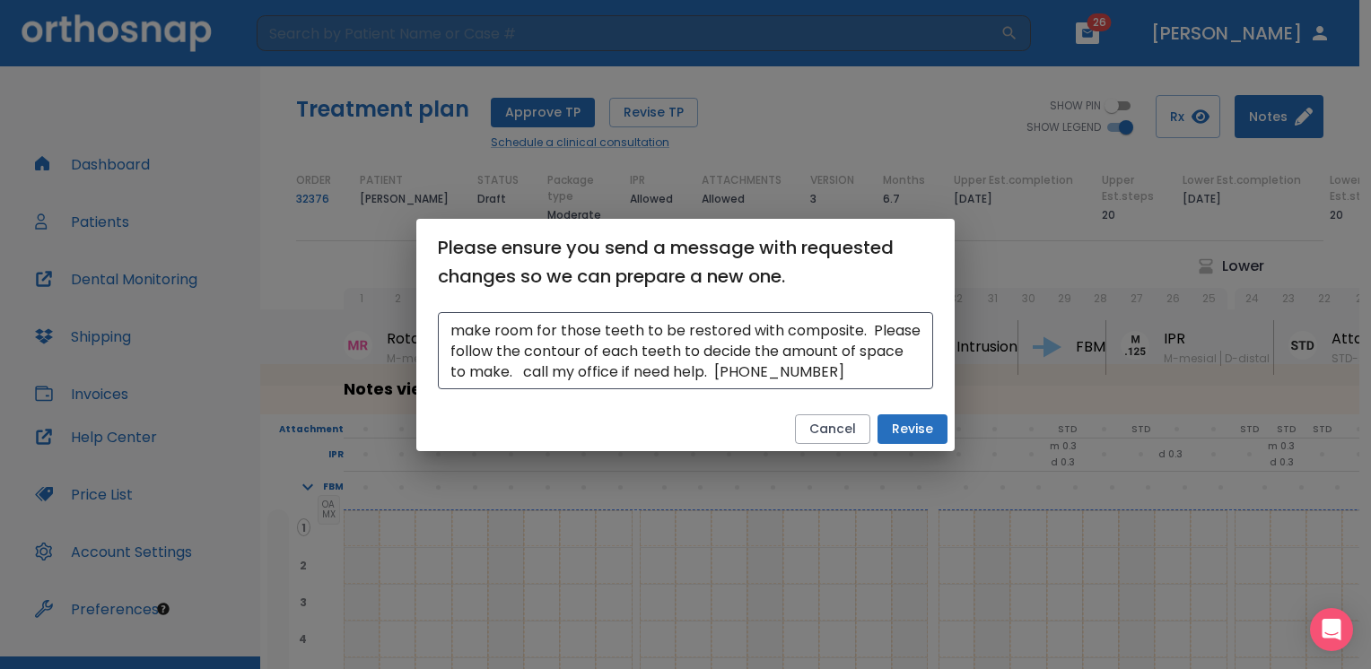
click at [923, 428] on button "Revise" at bounding box center [912, 429] width 70 height 30
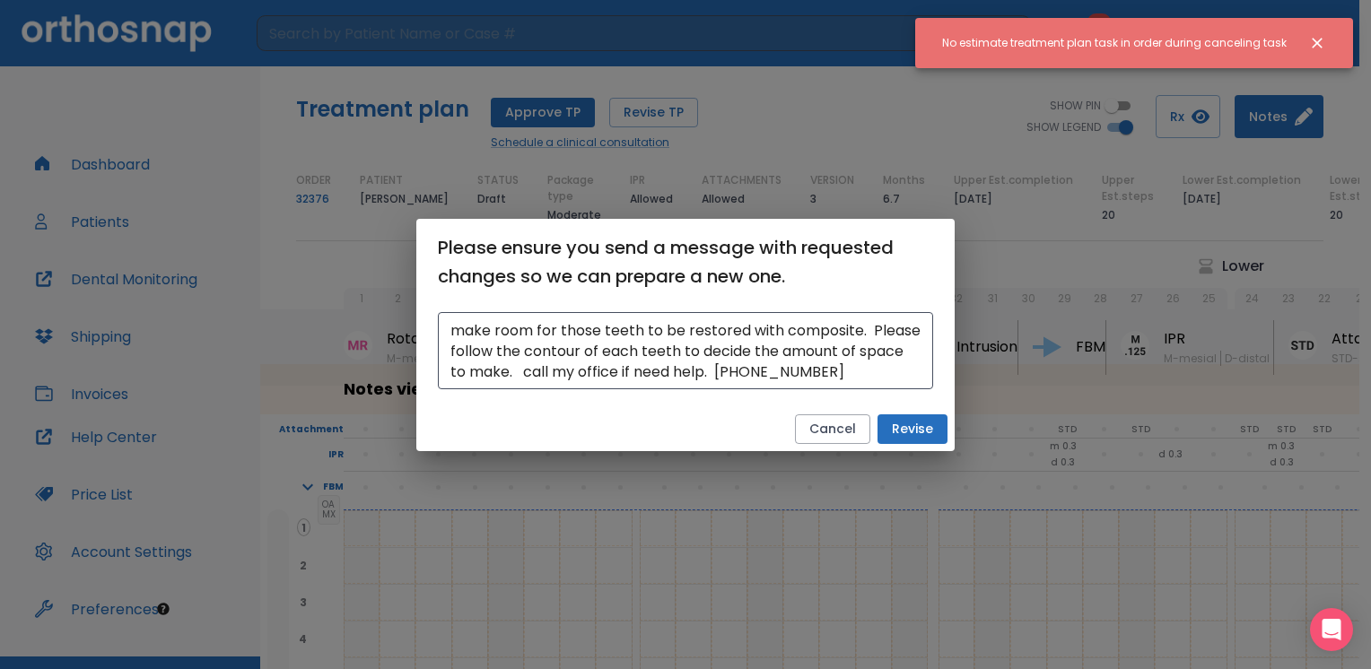
click at [910, 425] on button "Revise" at bounding box center [912, 429] width 70 height 30
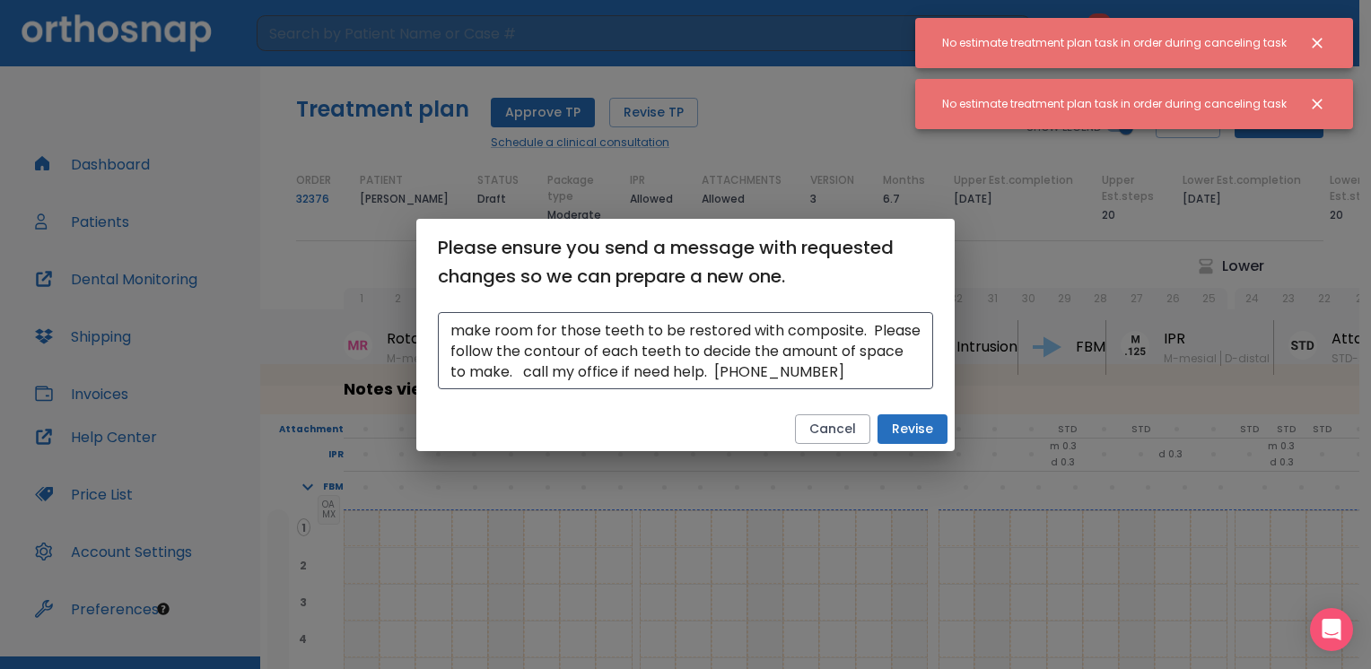
click at [1318, 106] on icon "Close notification" at bounding box center [1317, 104] width 11 height 11
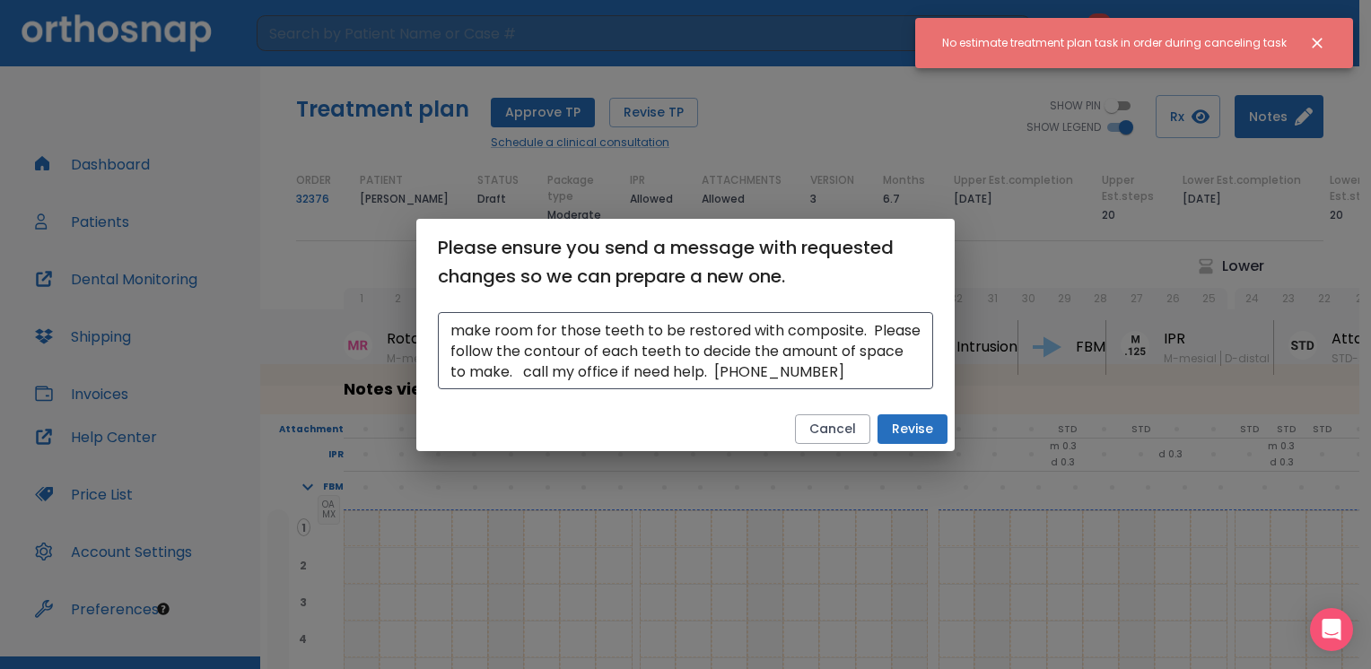
drag, startPoint x: 1313, startPoint y: 45, endPoint x: 1322, endPoint y: 56, distance: 14.0
click at [1314, 45] on icon "Close notification" at bounding box center [1317, 43] width 11 height 11
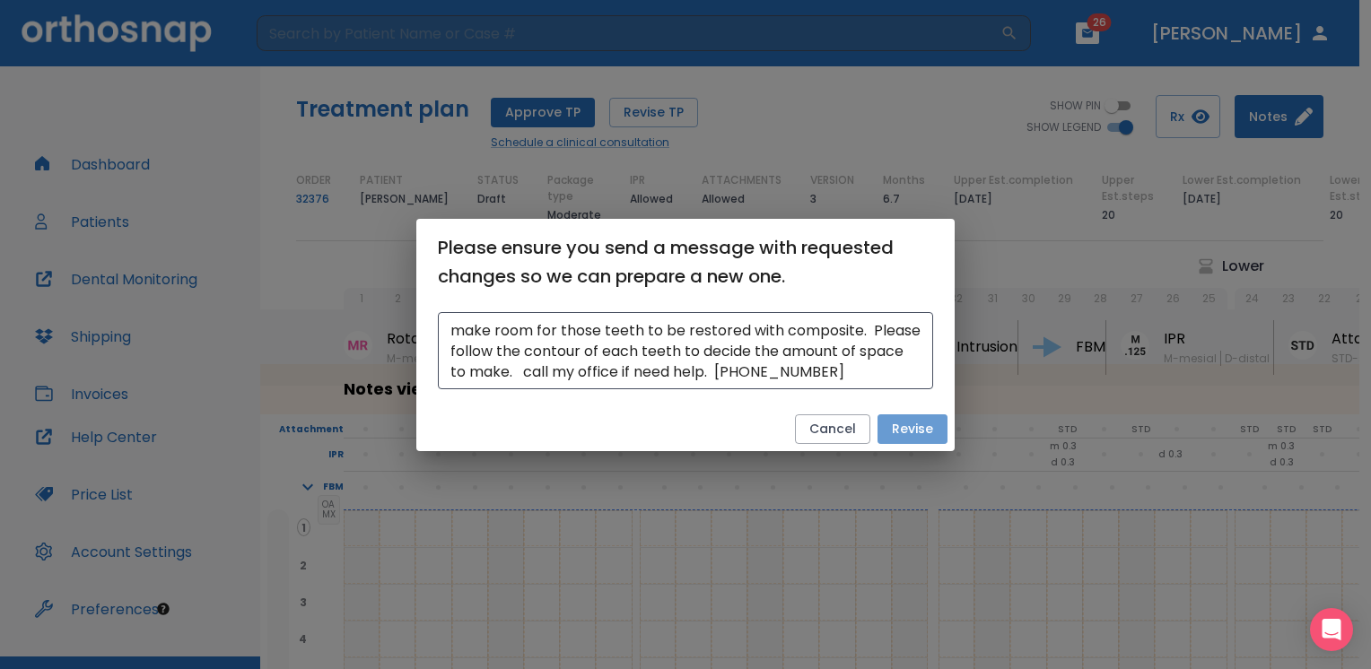
click at [931, 431] on button "Revise" at bounding box center [912, 429] width 70 height 30
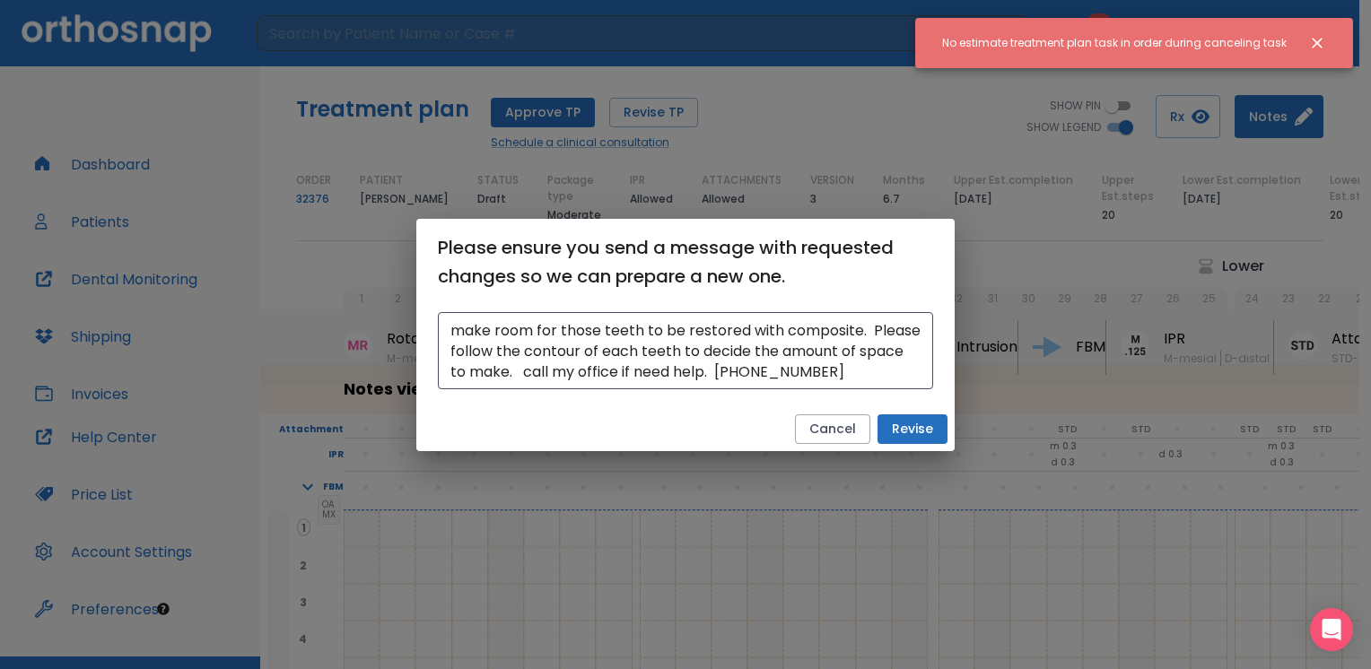
click at [635, 113] on div "Please ensure you send a message with requested changes so we can prepare a new…" at bounding box center [685, 334] width 1371 height 669
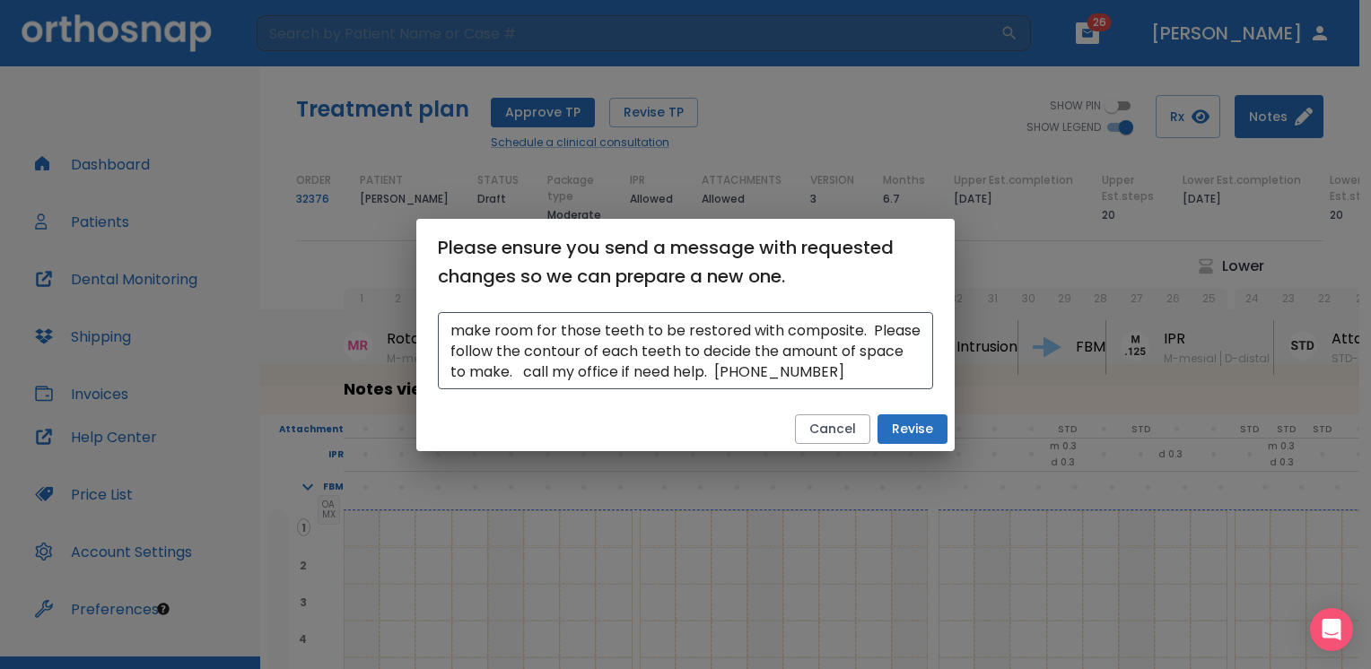
click at [663, 118] on div "Please ensure you send a message with requested changes so we can prepare a new…" at bounding box center [685, 334] width 1371 height 669
click at [663, 117] on div "Please ensure you send a message with requested changes so we can prepare a new…" at bounding box center [685, 334] width 1371 height 669
click at [611, 144] on div "Please ensure you send a message with requested changes so we can prepare a new…" at bounding box center [685, 334] width 1371 height 669
click at [899, 425] on button "Revise" at bounding box center [912, 429] width 70 height 30
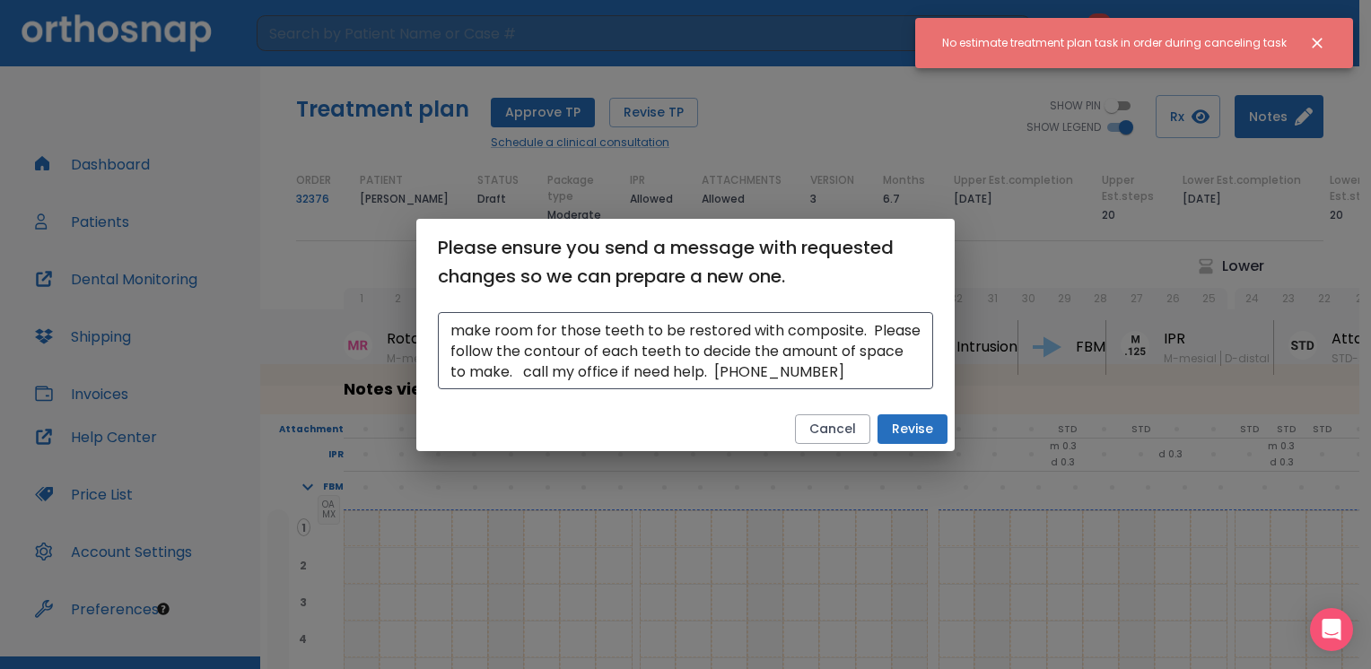
click at [1315, 41] on icon "Close notification" at bounding box center [1317, 43] width 18 height 18
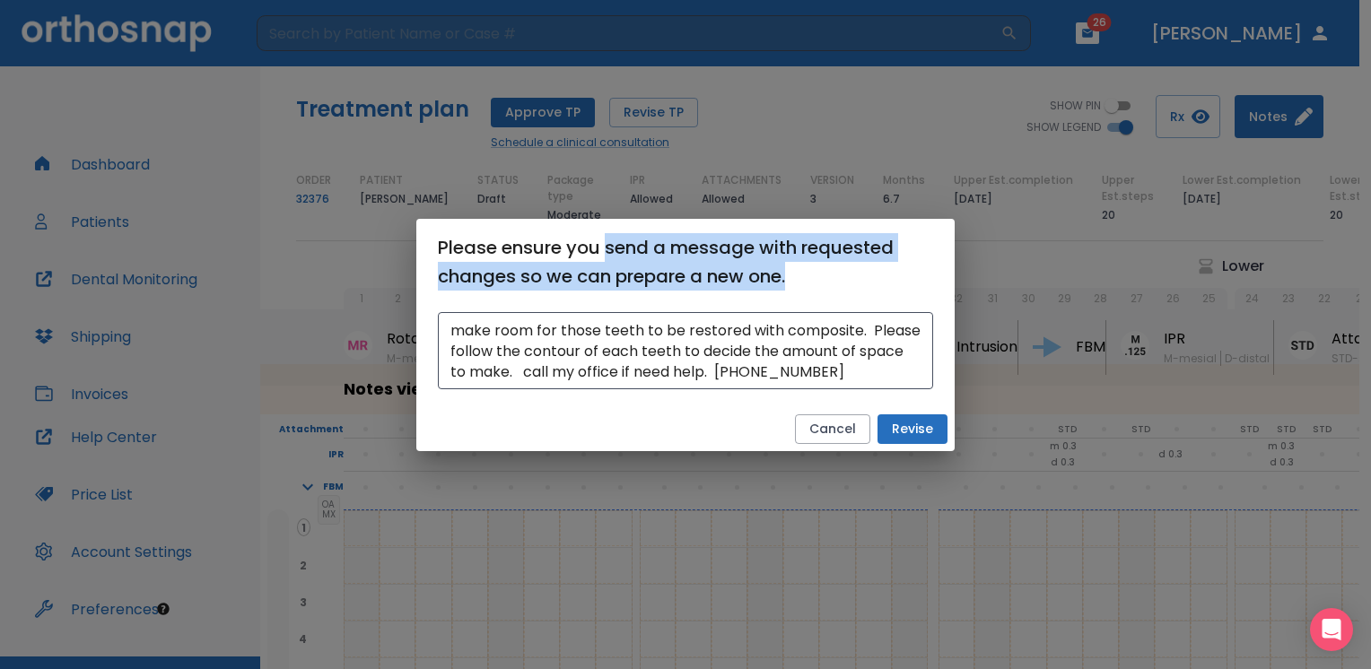
drag, startPoint x: 609, startPoint y: 239, endPoint x: 1033, endPoint y: 267, distance: 425.3
click at [1033, 267] on div "Please ensure you send a message with requested changes so we can prepare a new…" at bounding box center [685, 334] width 1371 height 669
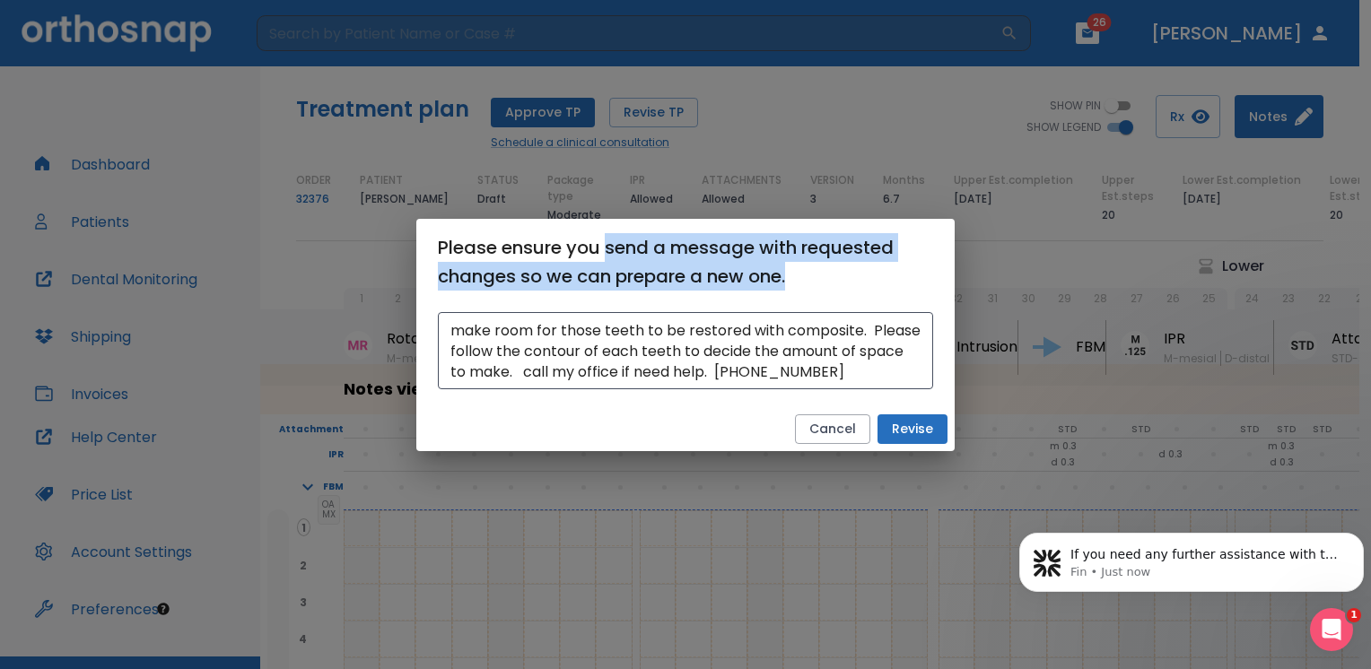
scroll to position [0, 0]
click at [905, 432] on button "Revise" at bounding box center [912, 429] width 70 height 30
drag, startPoint x: 923, startPoint y: 432, endPoint x: 913, endPoint y: 434, distance: 10.0
click at [923, 433] on button "Revise" at bounding box center [912, 429] width 70 height 30
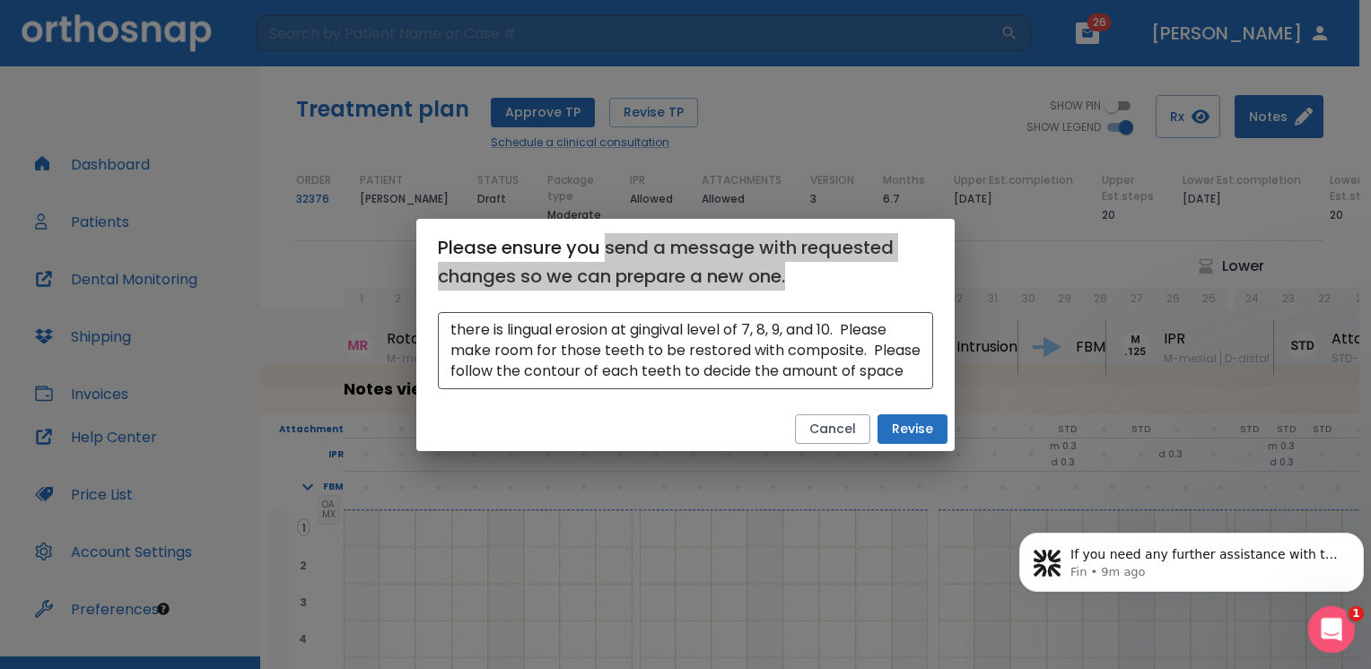
click at [1329, 635] on icon "Open Intercom Messenger" at bounding box center [1329, 628] width 30 height 30
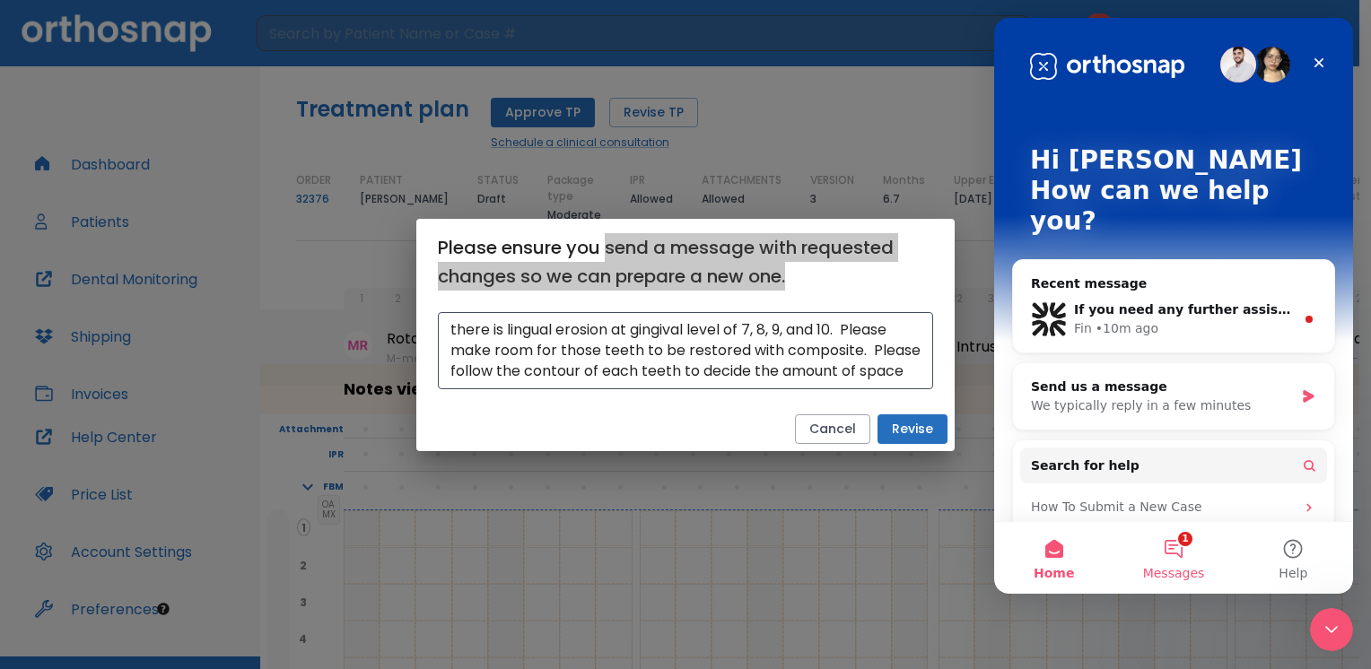
click at [1165, 550] on button "1 Messages" at bounding box center [1172, 558] width 119 height 72
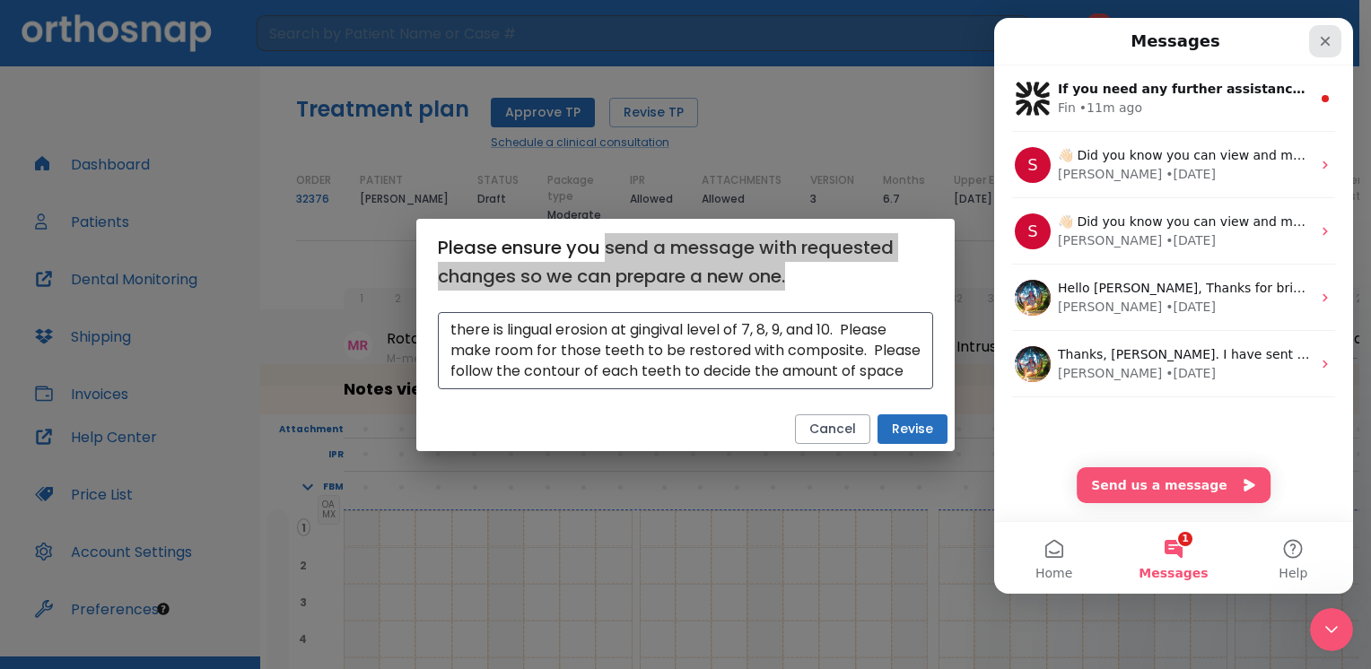
click at [1315, 43] on div "Close" at bounding box center [1325, 41] width 32 height 32
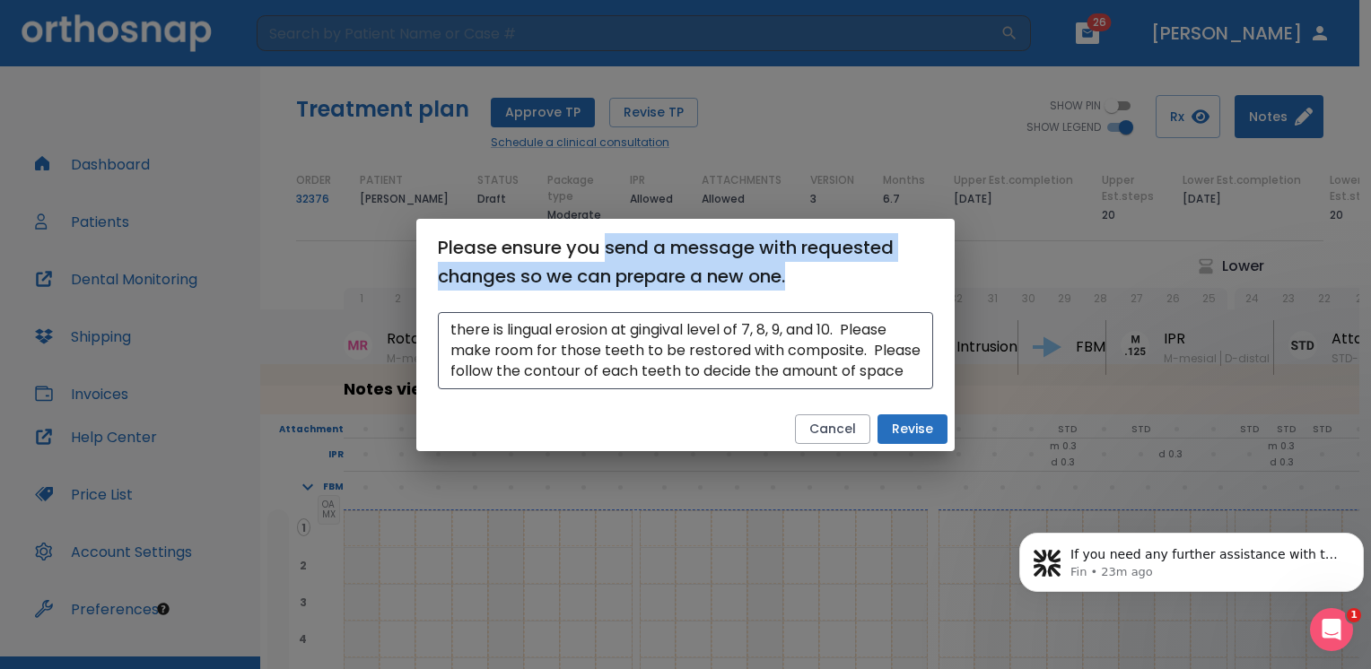
click at [919, 431] on button "Revise" at bounding box center [912, 429] width 70 height 30
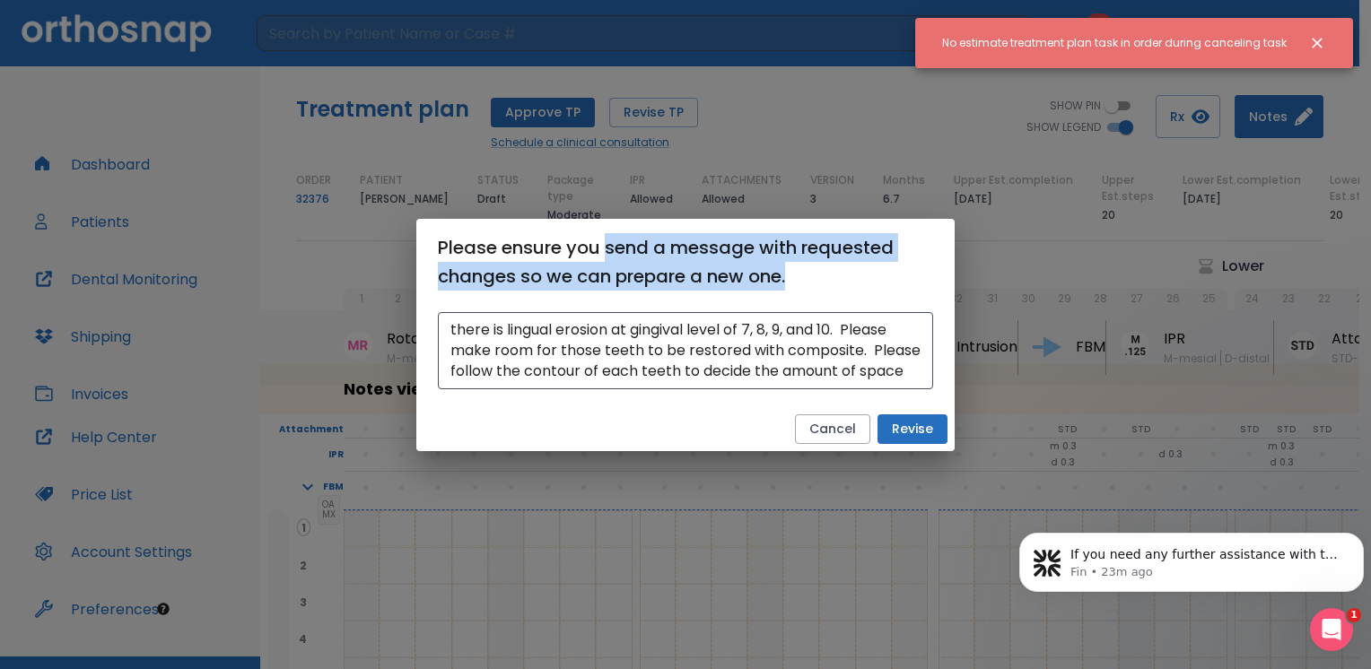
click at [911, 425] on button "Revise" at bounding box center [912, 429] width 70 height 30
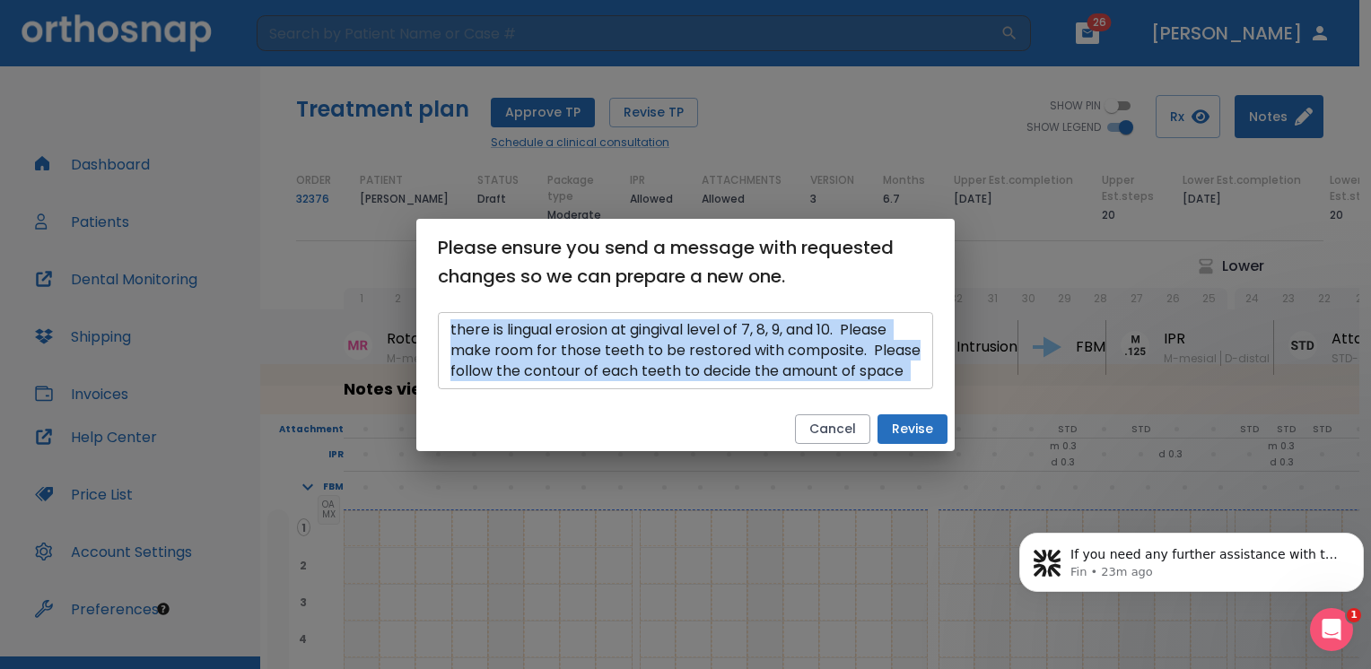
drag, startPoint x: 444, startPoint y: 330, endPoint x: 756, endPoint y: 315, distance: 312.6
click at [756, 315] on div "there is lingual erosion at gingival level of 7, 8, 9, and 10. Please make room…" at bounding box center [685, 350] width 495 height 77
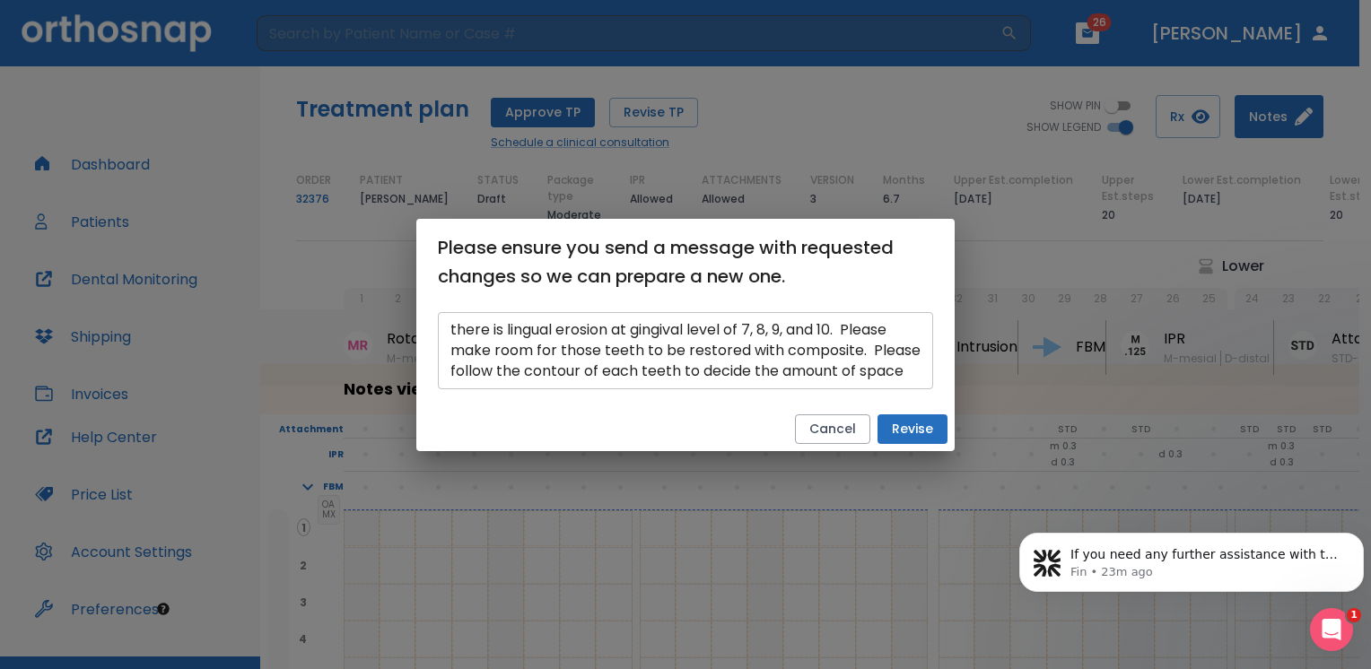
scroll to position [20, 0]
drag, startPoint x: 755, startPoint y: 315, endPoint x: 797, endPoint y: 316, distance: 41.3
click at [796, 316] on div "there is lingual erosion at gingival level of 7, 8, 9, and 10. Please make room…" at bounding box center [685, 350] width 495 height 77
drag, startPoint x: 445, startPoint y: 328, endPoint x: 550, endPoint y: 334, distance: 105.1
click at [550, 334] on div "there is lingual erosion at gingival level of 7, 8, 9, and 10. Please make room…" at bounding box center [685, 350] width 495 height 77
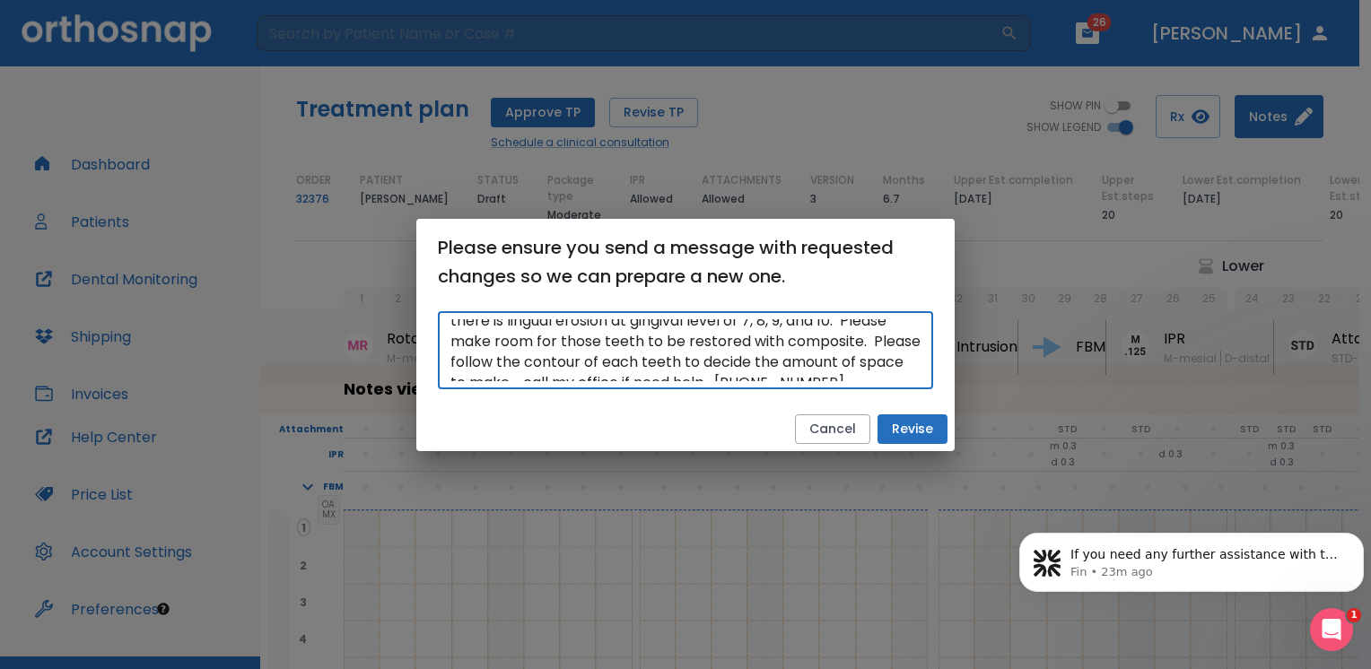
scroll to position [0, 0]
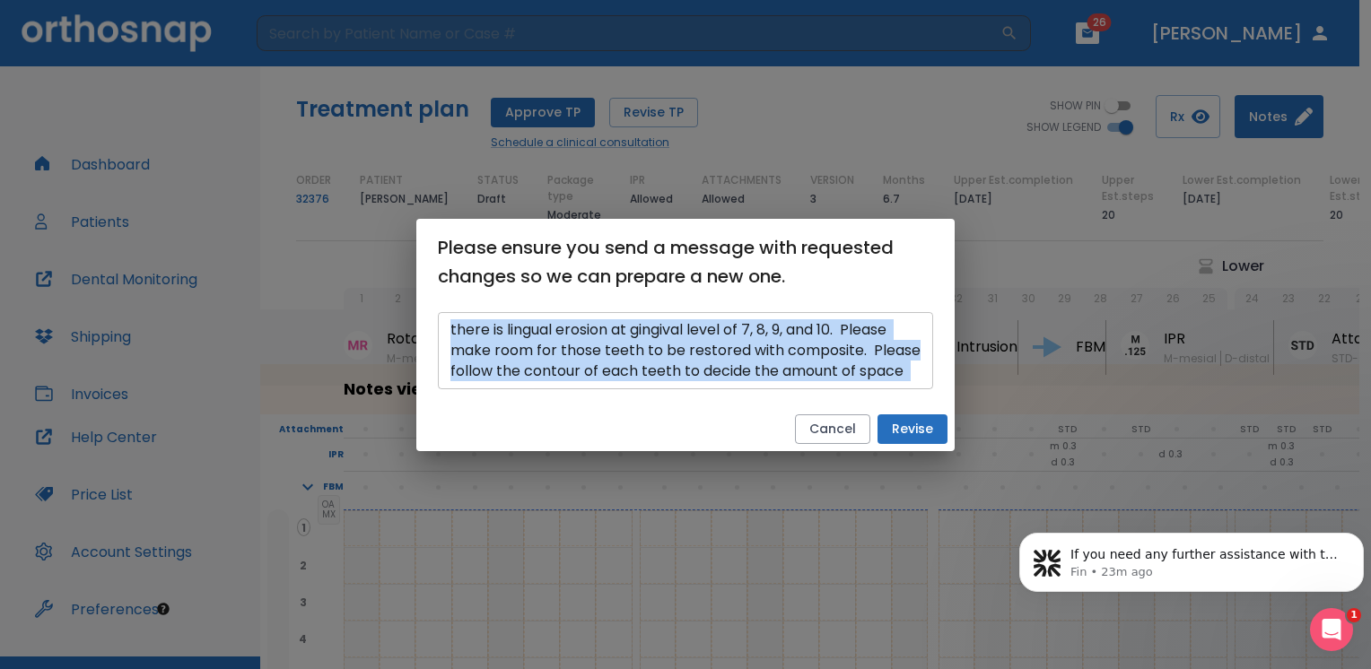
drag, startPoint x: 448, startPoint y: 326, endPoint x: 633, endPoint y: 318, distance: 185.9
click at [705, 315] on div "there is lingual erosion at gingival level of 7, 8, 9, and 10. Please make room…" at bounding box center [685, 350] width 495 height 77
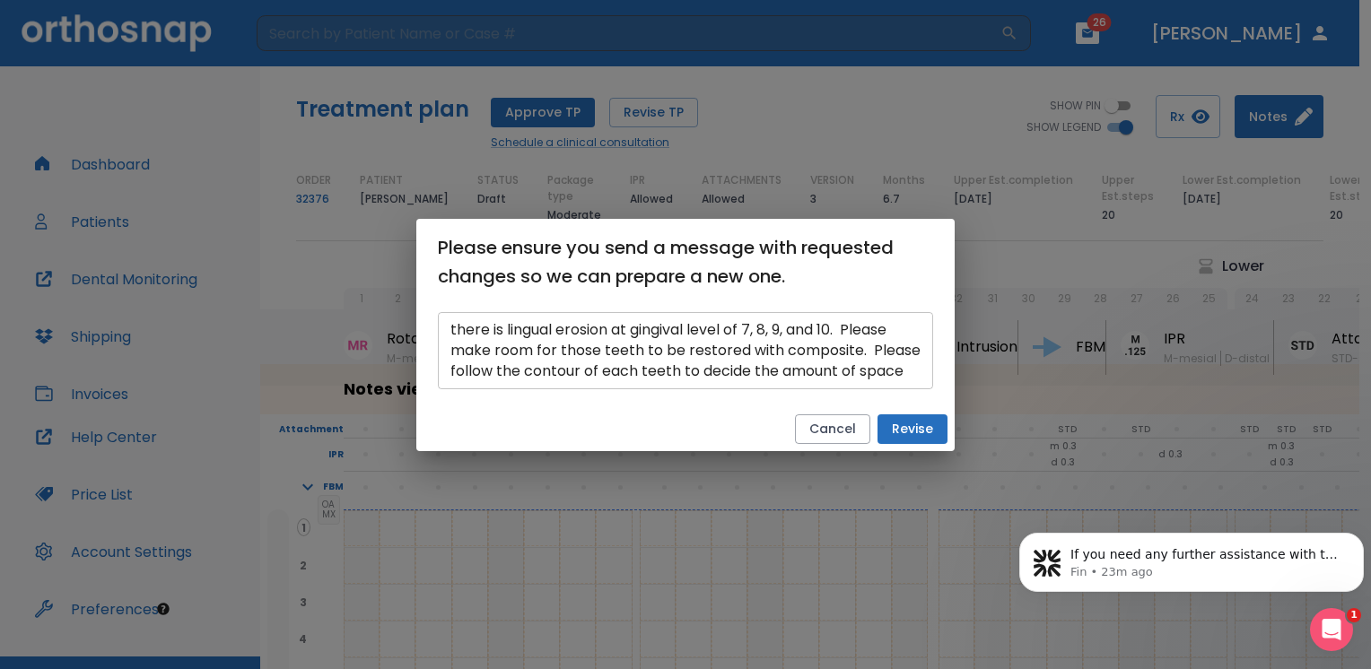
scroll to position [20, 0]
drag, startPoint x: 449, startPoint y: 330, endPoint x: 563, endPoint y: 330, distance: 113.9
click at [563, 330] on div "there is lingual erosion at gingival level of 7, 8, 9, and 10. Please make room…" at bounding box center [685, 350] width 495 height 77
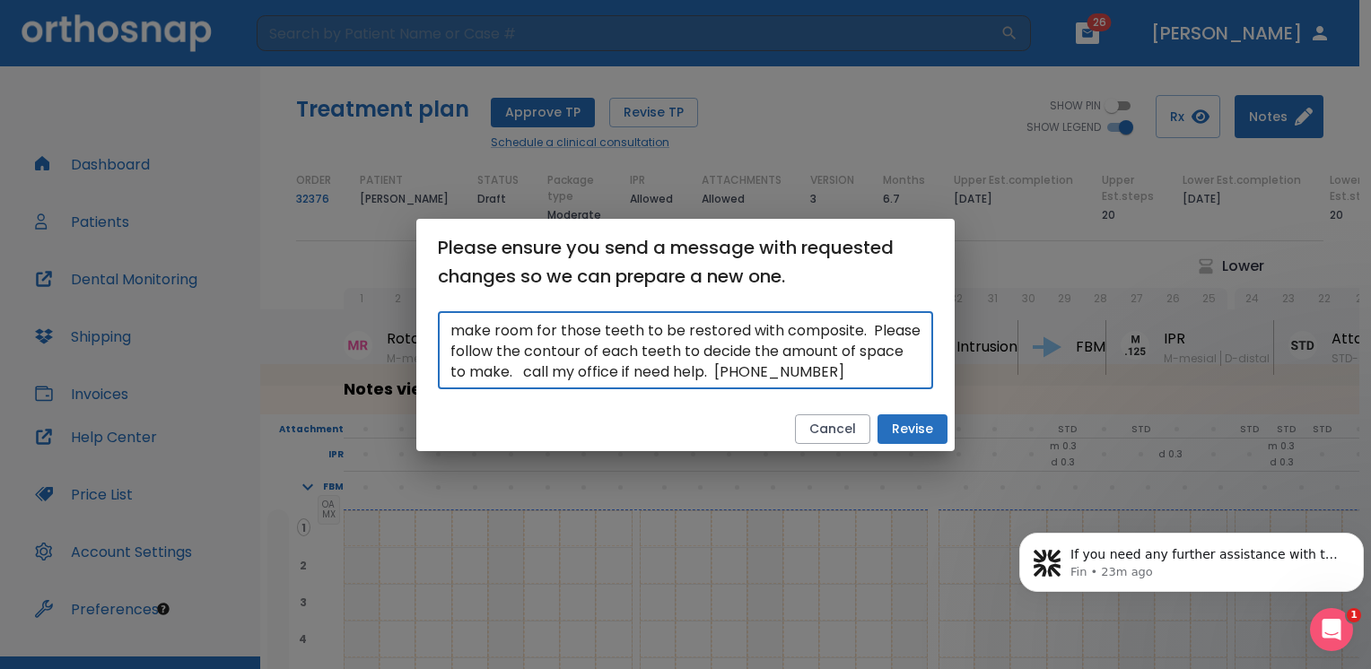
click at [588, 343] on textarea "there is lingual erosion at gingival level of 7, 8, 9, and 10. Please make room…" at bounding box center [685, 350] width 470 height 62
click at [823, 329] on textarea "there is lingual erosion at gingival level of 7, 8, 9, and 10. Please make room…" at bounding box center [685, 350] width 470 height 62
click at [1312, 566] on p "Fin • 24m ago" at bounding box center [1205, 572] width 271 height 16
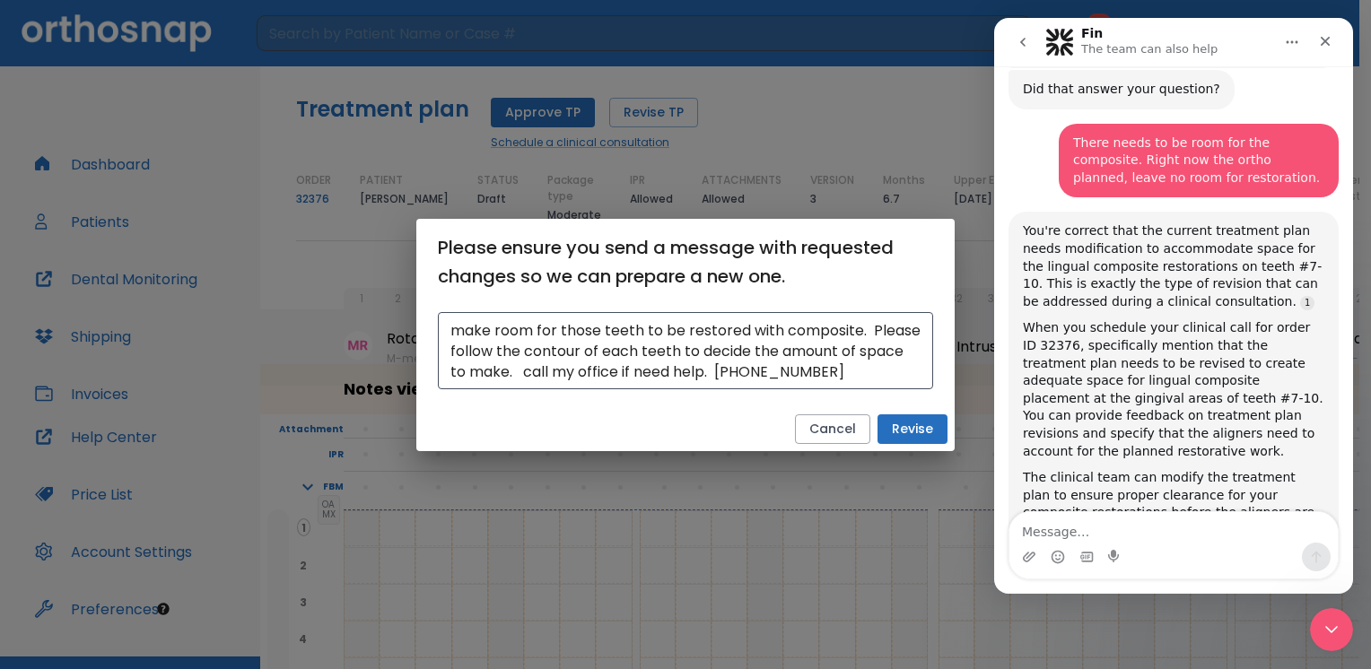
scroll to position [1920, 0]
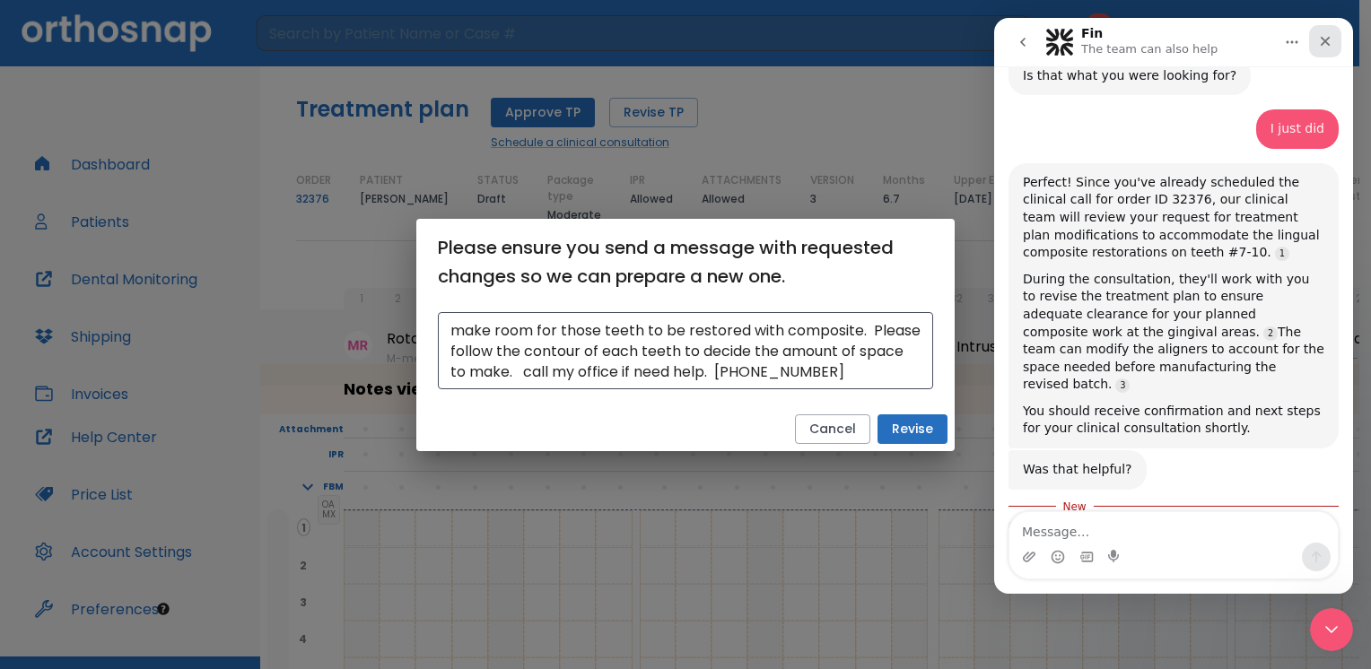
click at [1324, 42] on icon "Close" at bounding box center [1326, 42] width 10 height 10
